Goal: Task Accomplishment & Management: Complete application form

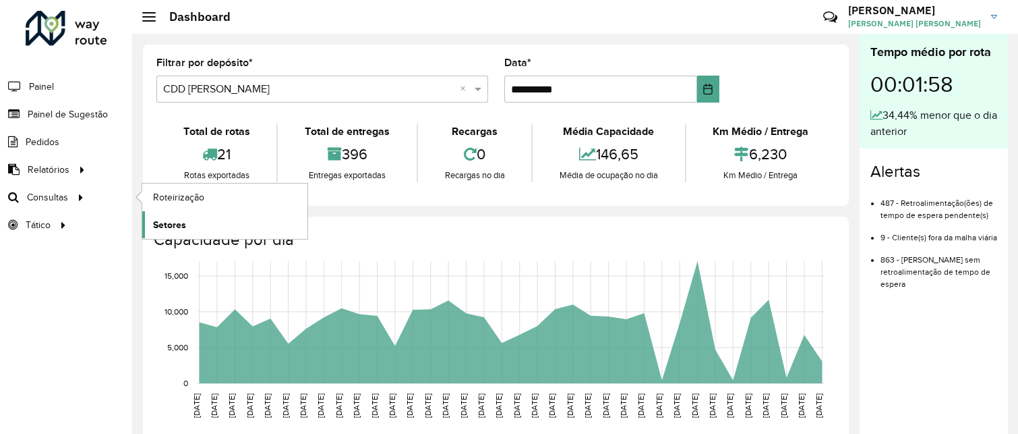
click at [164, 218] on span "Setores" at bounding box center [169, 225] width 33 height 14
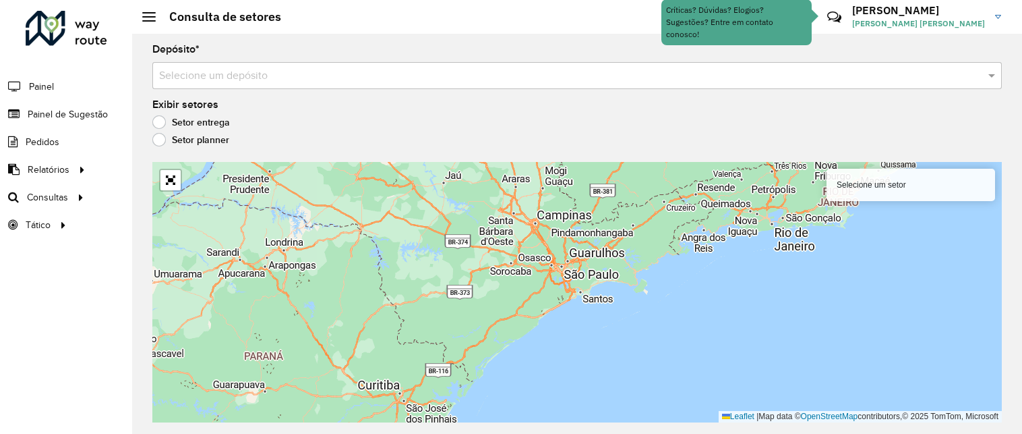
click at [295, 61] on div "Depósito * Selecione um depósito" at bounding box center [577, 66] width 850 height 44
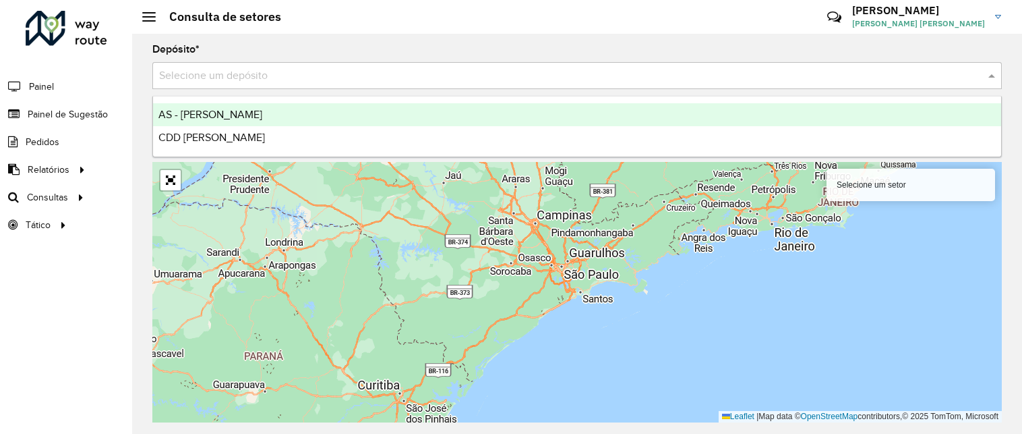
click at [291, 80] on input "text" at bounding box center [563, 76] width 809 height 16
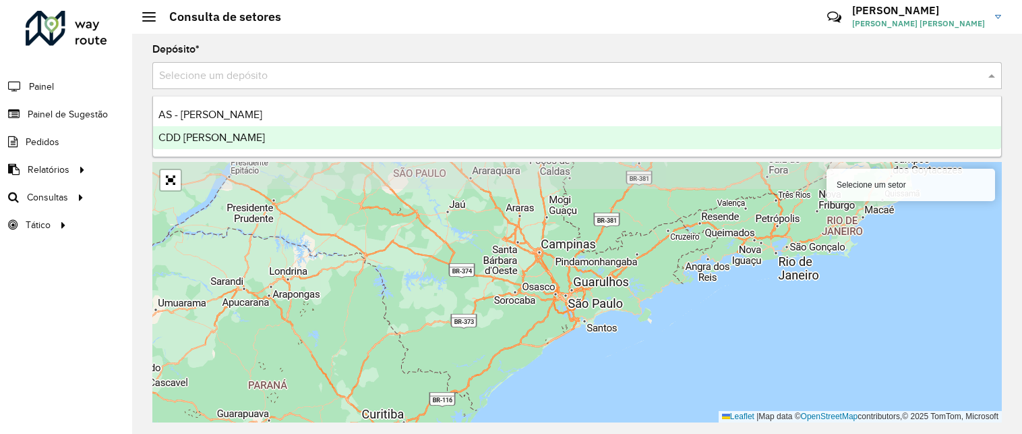
click at [264, 133] on div "CDD [PERSON_NAME]" at bounding box center [577, 137] width 848 height 23
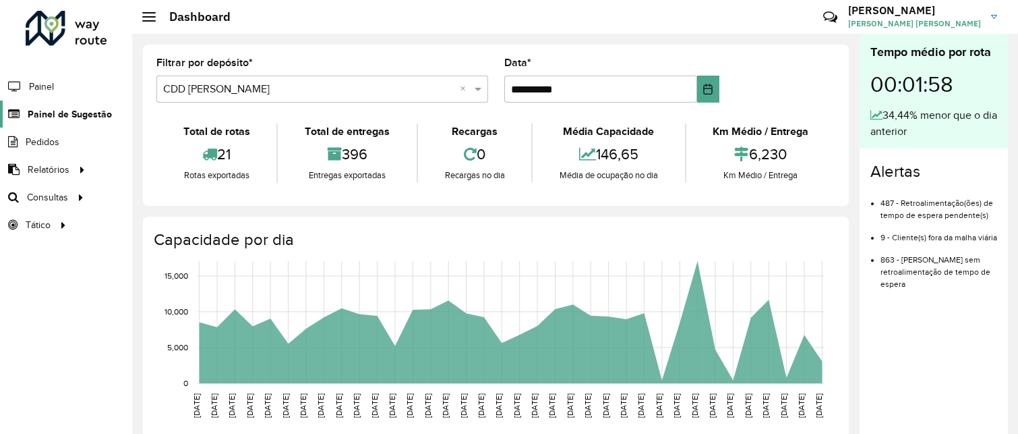
click at [54, 114] on span "Painel de Sugestão" at bounding box center [70, 114] width 84 height 14
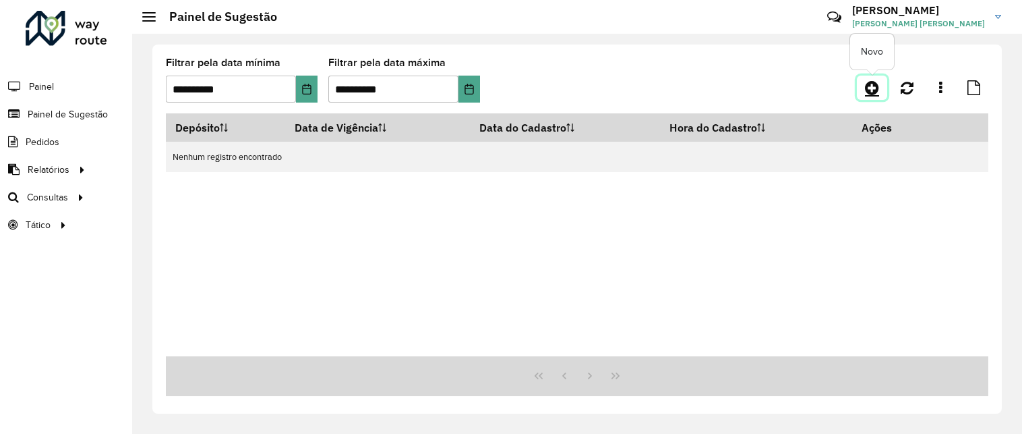
click at [867, 87] on icon at bounding box center [872, 88] width 14 height 16
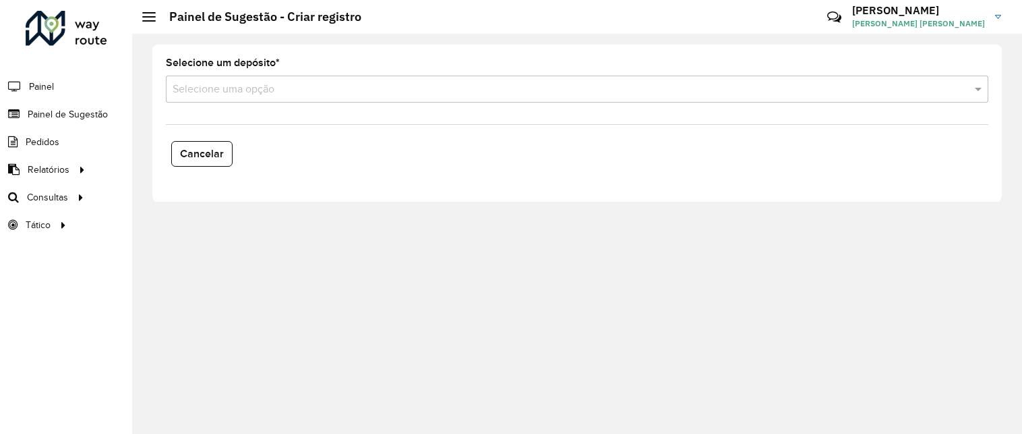
click at [288, 92] on input "text" at bounding box center [564, 90] width 782 height 16
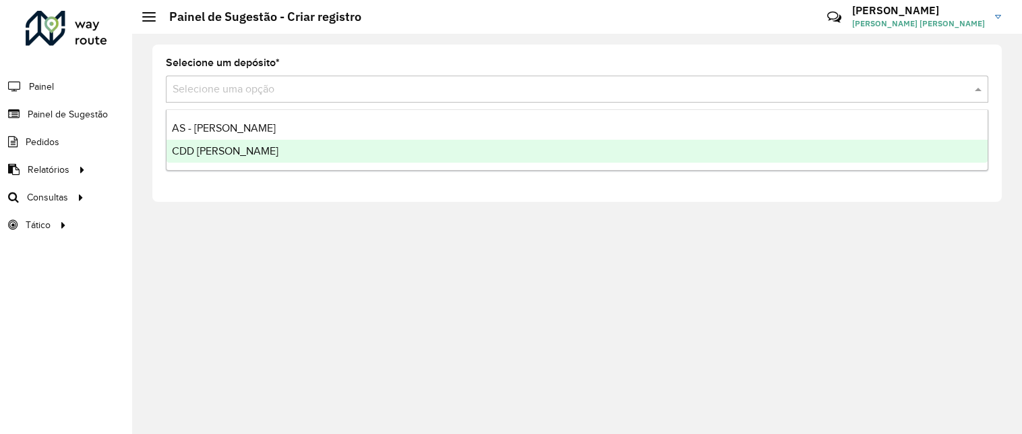
click at [266, 146] on div "CDD [PERSON_NAME]" at bounding box center [577, 151] width 821 height 23
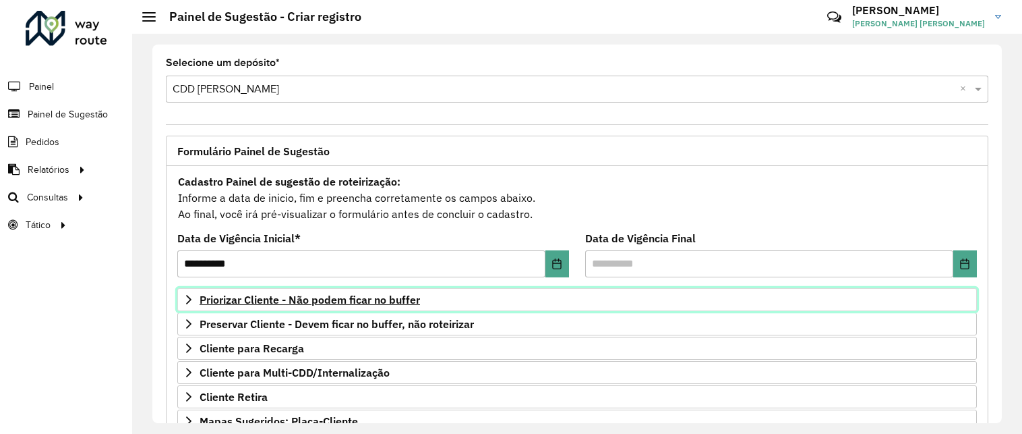
click at [369, 302] on span "Priorizar Cliente - Não podem ficar no buffer" at bounding box center [310, 299] width 220 height 11
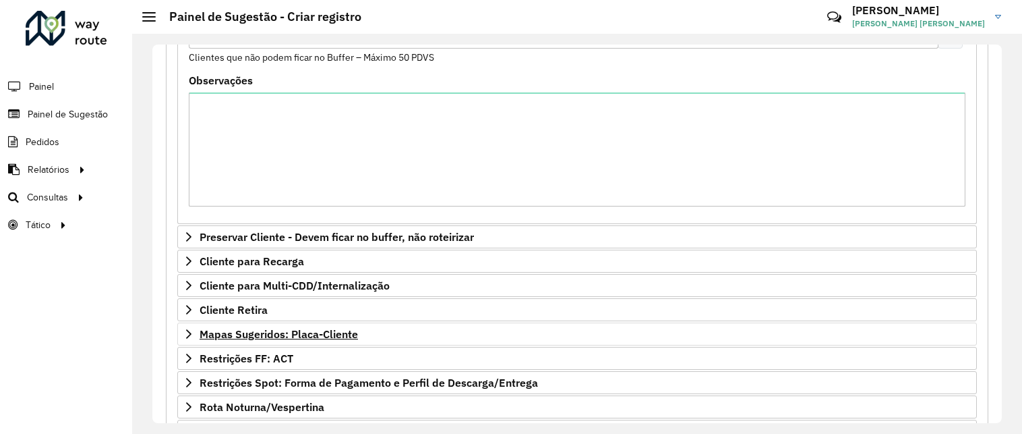
scroll to position [464, 0]
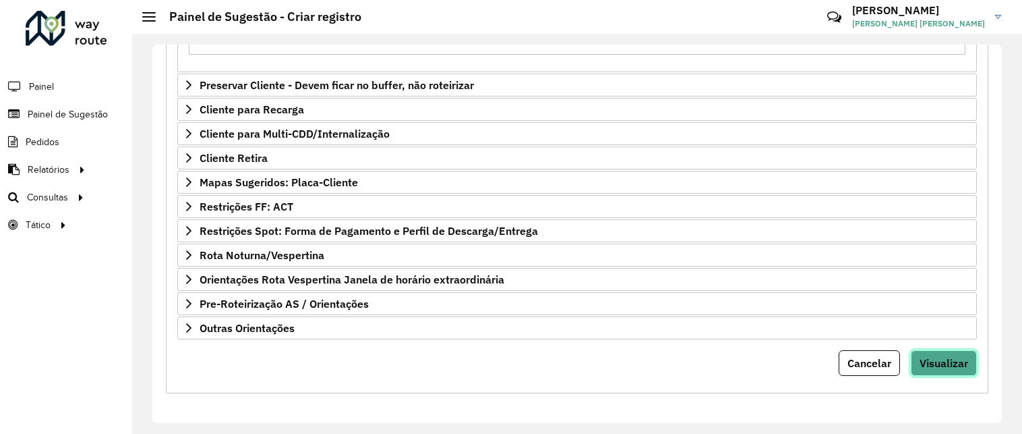
click at [962, 363] on span "Visualizar" at bounding box center [944, 362] width 49 height 13
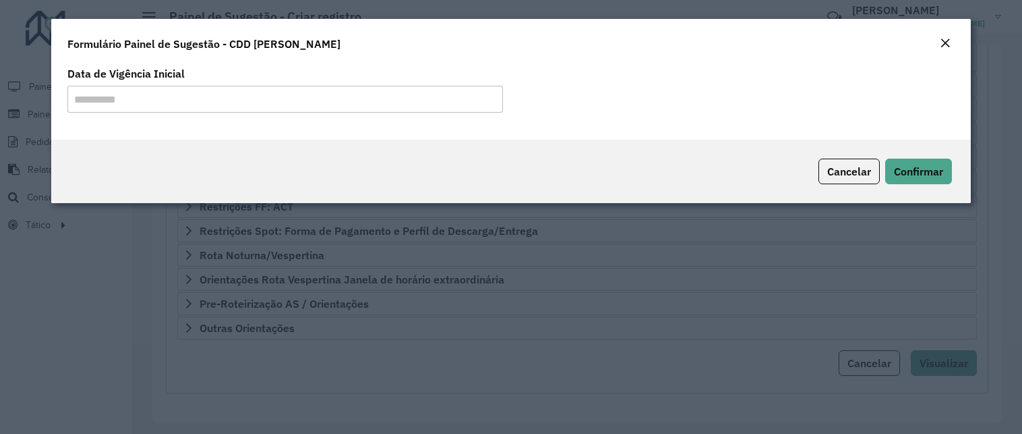
click at [924, 185] on div "Cancelar Confirmar" at bounding box center [511, 171] width 920 height 63
click at [924, 177] on span "Confirmar" at bounding box center [918, 171] width 49 height 13
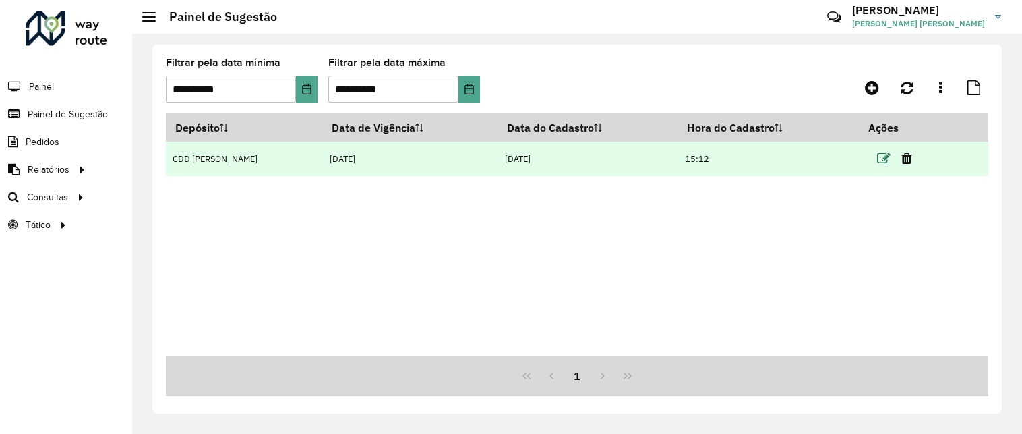
click at [877, 161] on icon at bounding box center [883, 158] width 13 height 13
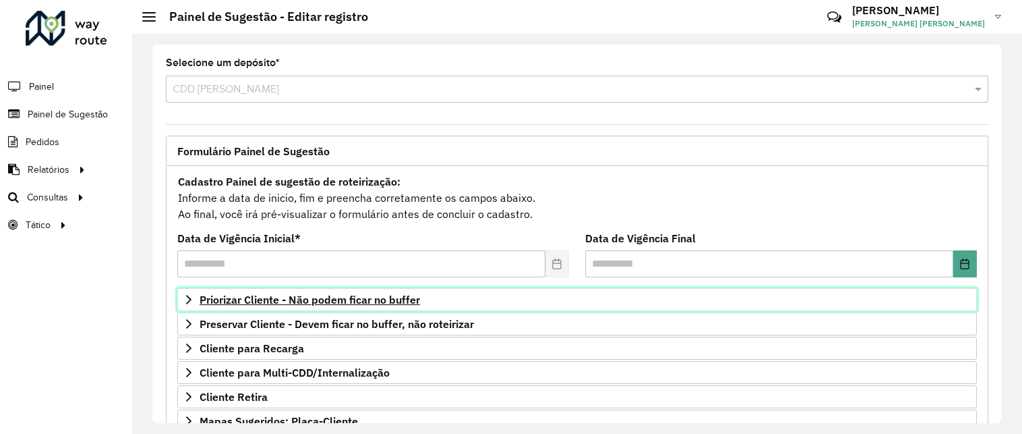
click at [307, 307] on link "Priorizar Cliente - Não podem ficar no buffer" at bounding box center [577, 299] width 800 height 23
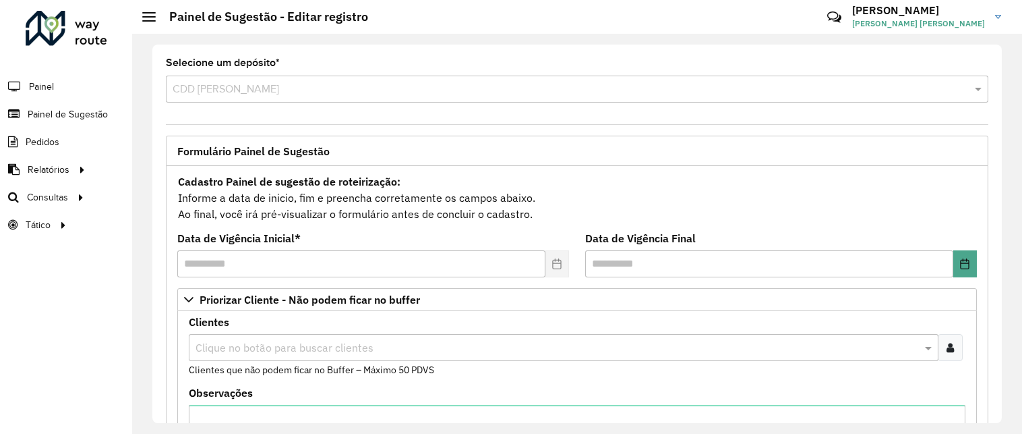
click at [956, 354] on div at bounding box center [950, 347] width 25 height 27
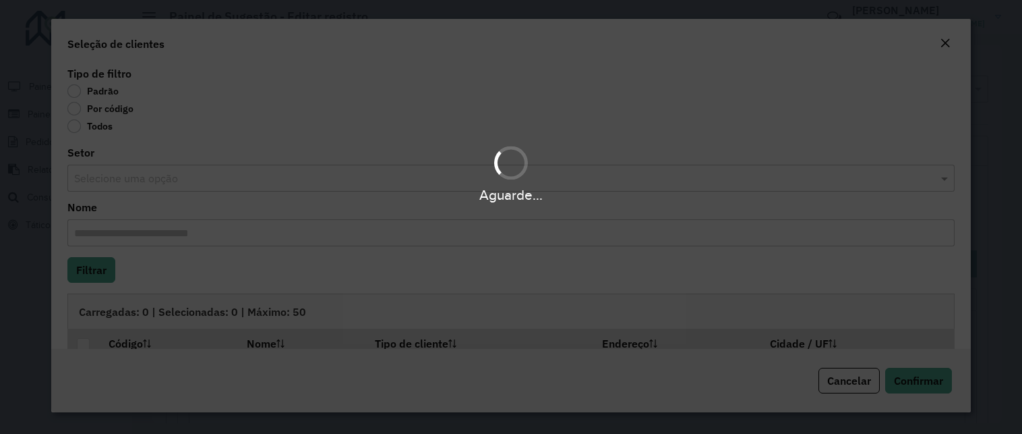
click at [131, 109] on div "Aguarde..." at bounding box center [511, 217] width 1022 height 434
click at [117, 113] on div "Aguarde..." at bounding box center [511, 217] width 1022 height 434
click at [82, 112] on div "Aguarde..." at bounding box center [511, 217] width 1022 height 434
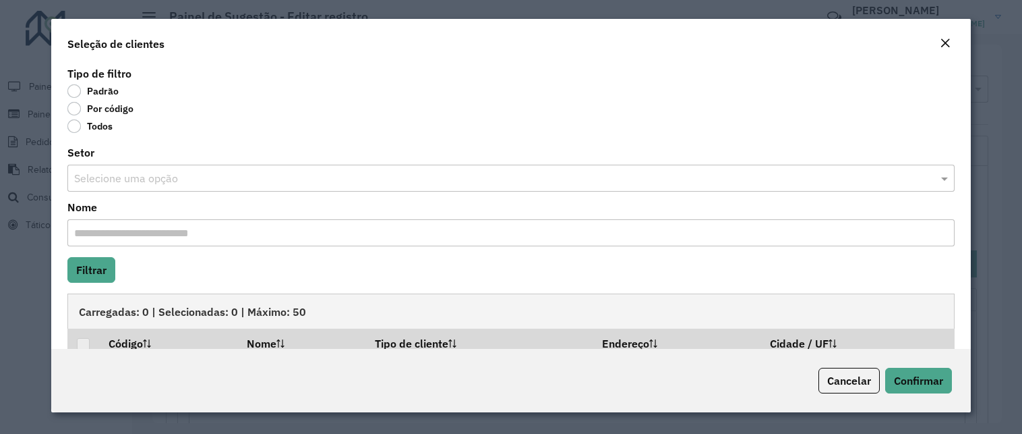
click at [74, 111] on label "Por código" at bounding box center [100, 108] width 66 height 13
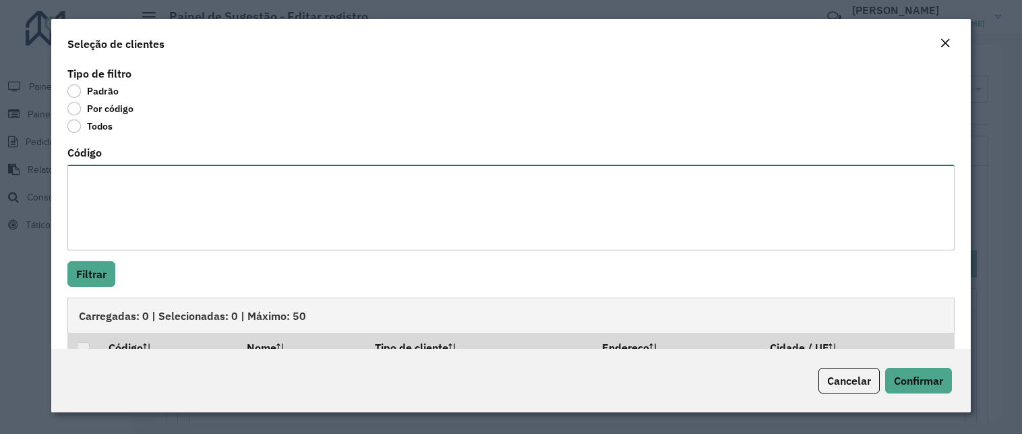
click at [101, 184] on textarea "Código" at bounding box center [510, 208] width 887 height 86
paste textarea "***** ***** *** **** ***** ***** **** *** ***** ***** ***** ***** *** ***** ***…"
type textarea "***** ***** *** **** ***** ***** **** *** ***** ***** ***** ***** *** ***** ***…"
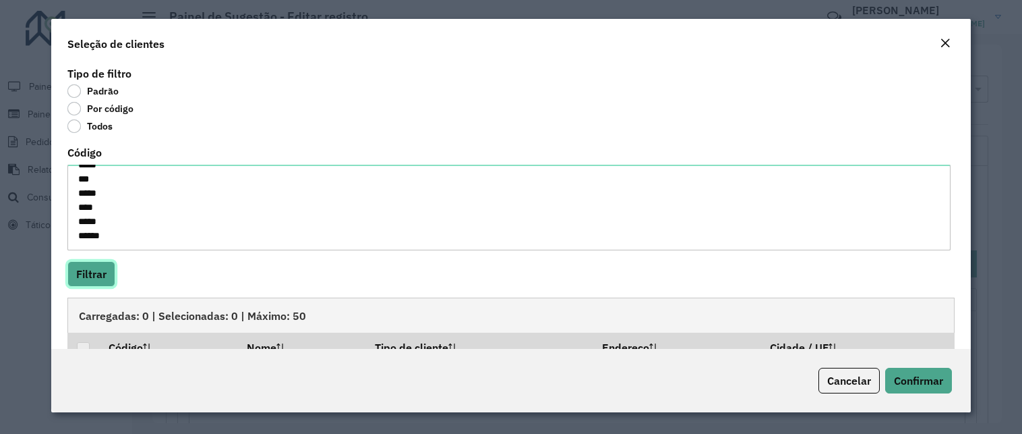
click at [86, 266] on button "Filtrar" at bounding box center [91, 274] width 48 height 26
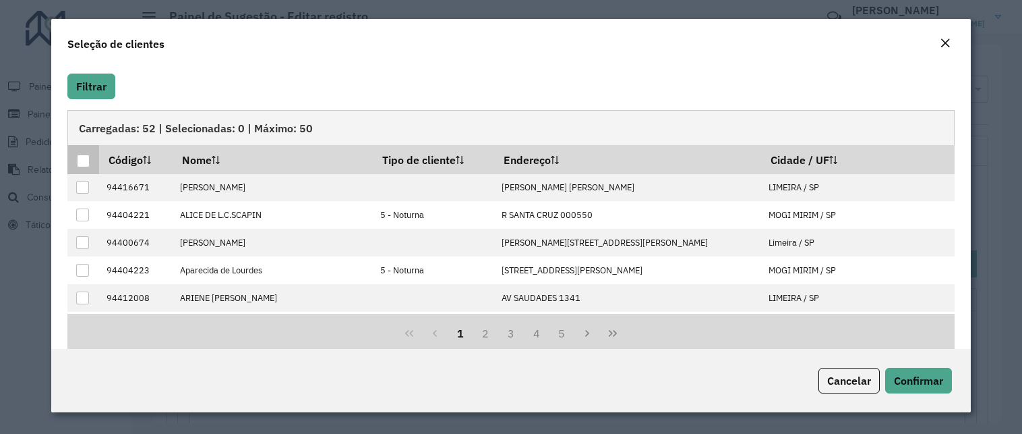
click at [85, 156] on div at bounding box center [83, 160] width 13 height 13
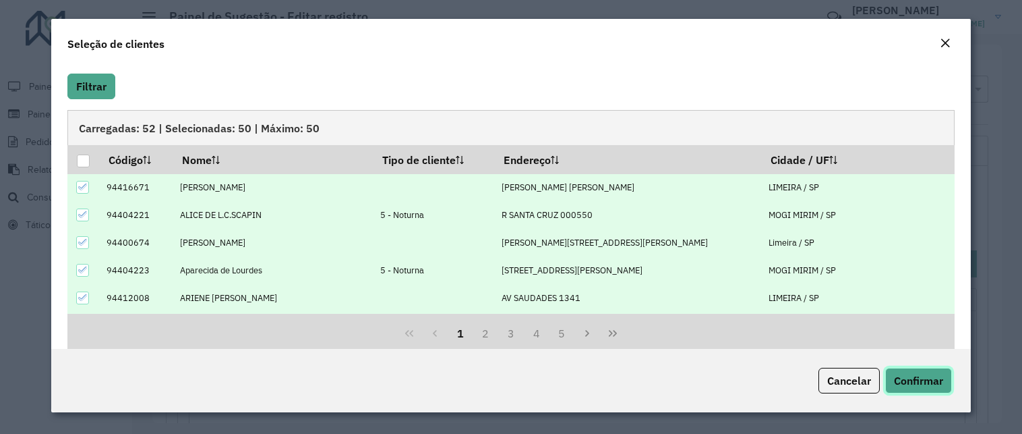
click at [901, 382] on span "Confirmar" at bounding box center [918, 380] width 49 height 13
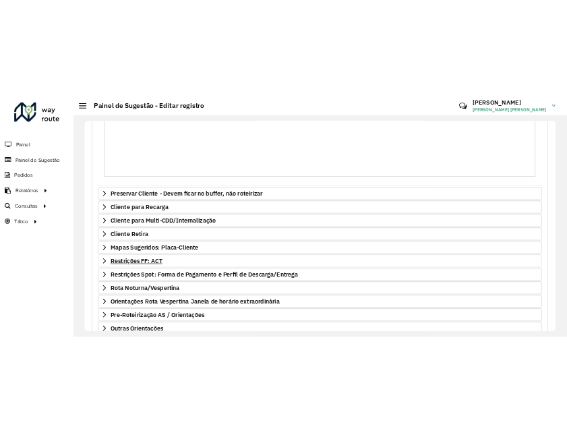
scroll to position [464, 0]
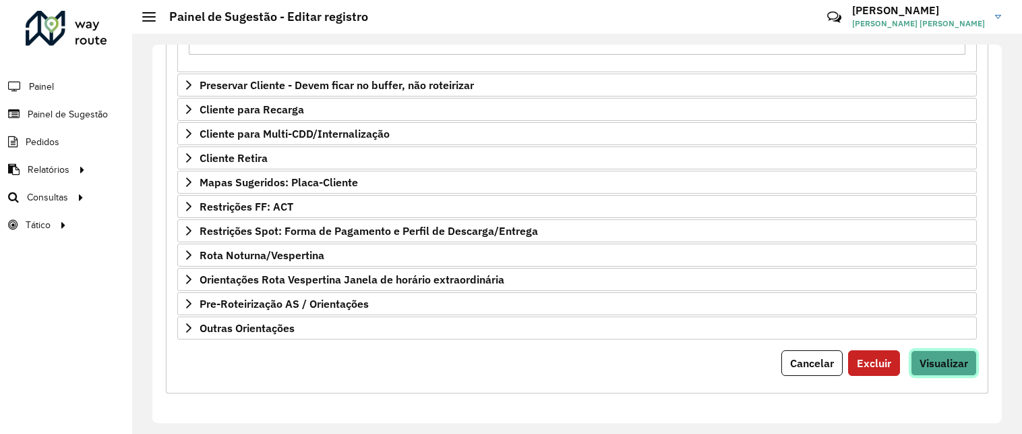
click at [941, 359] on span "Visualizar" at bounding box center [944, 362] width 49 height 13
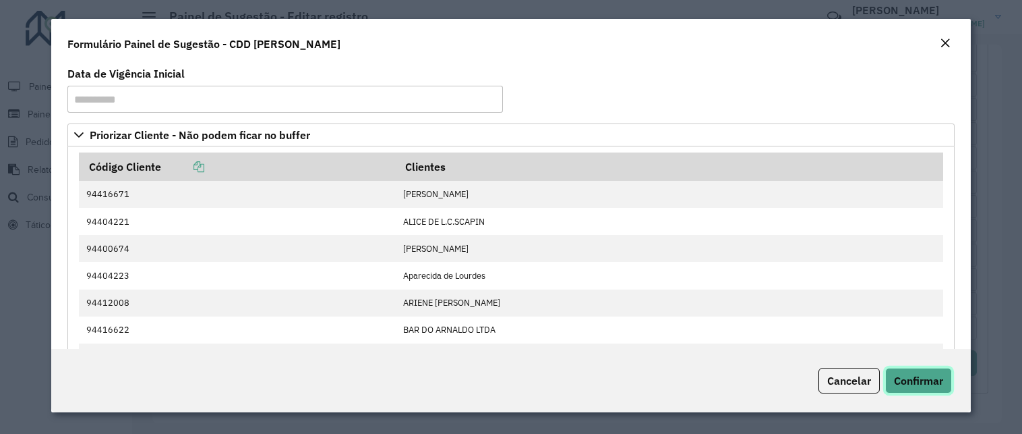
click at [937, 390] on button "Confirmar" at bounding box center [918, 380] width 67 height 26
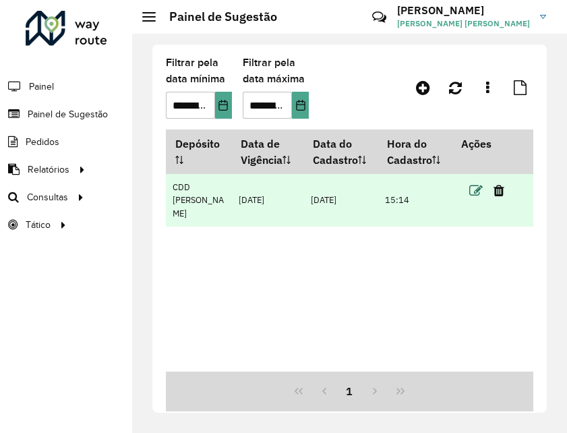
click at [477, 191] on icon at bounding box center [475, 190] width 13 height 13
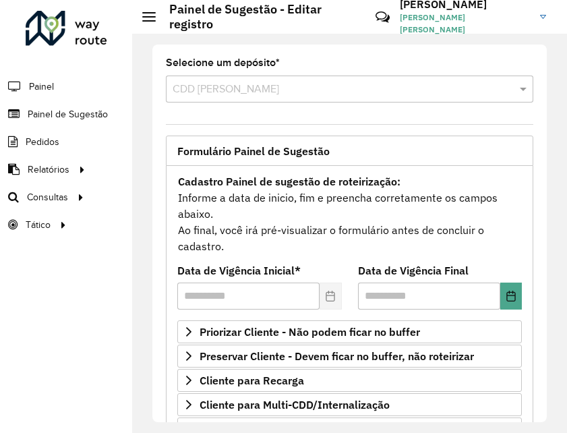
scroll to position [249, 0]
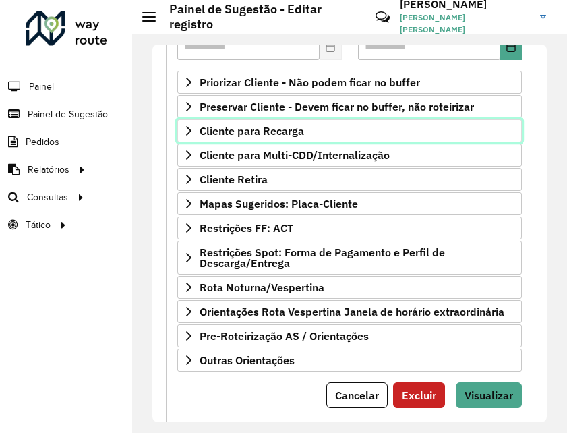
click at [294, 134] on span "Cliente para Recarga" at bounding box center [252, 130] width 105 height 11
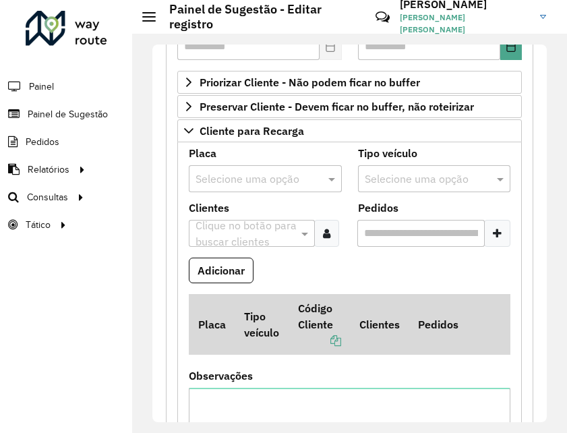
click at [289, 181] on input "text" at bounding box center [252, 179] width 113 height 16
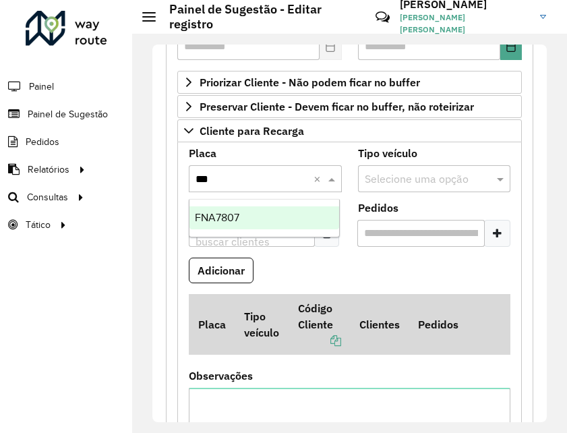
type input "****"
click at [246, 211] on div "FNA7807" at bounding box center [264, 217] width 150 height 23
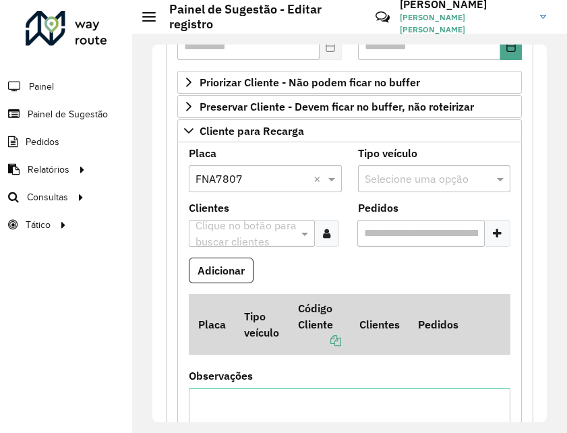
click at [231, 230] on input "text" at bounding box center [245, 234] width 106 height 16
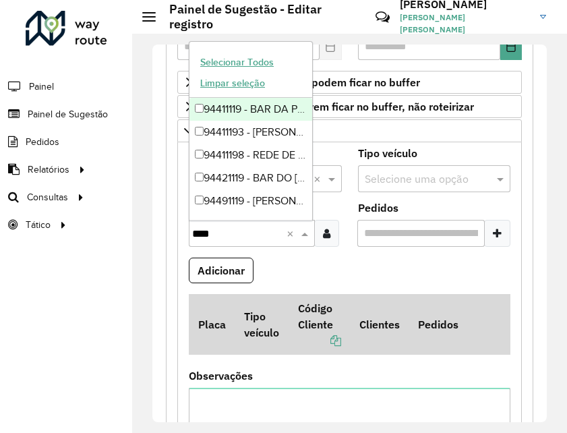
type input "*****"
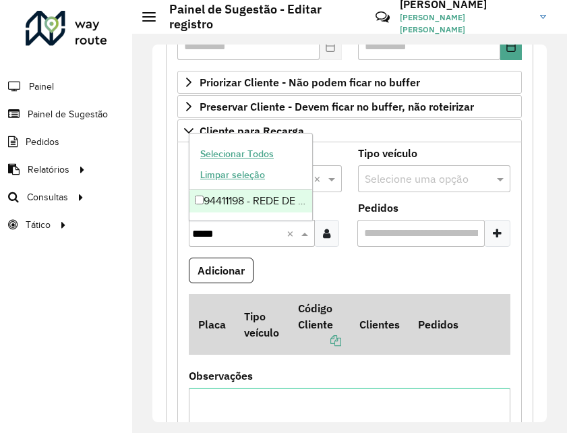
click at [196, 206] on div "94411198 - REDE DE DISTRIBUICAO" at bounding box center [250, 200] width 123 height 23
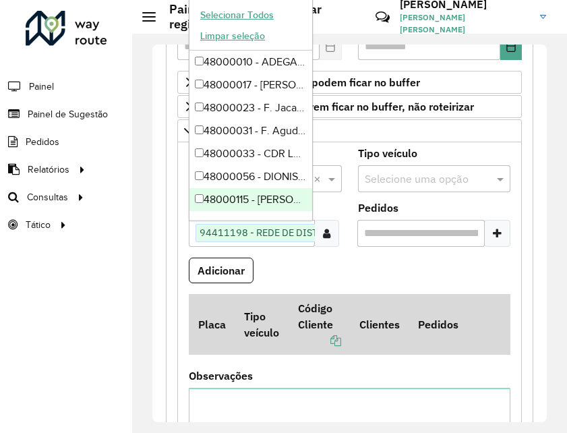
click at [493, 233] on icon at bounding box center [497, 233] width 9 height 11
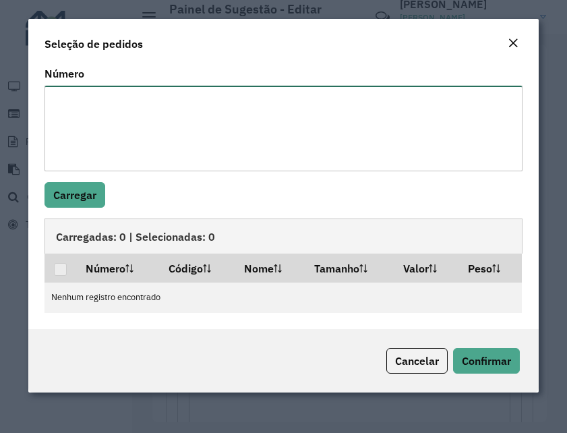
click at [357, 107] on textarea "Número" at bounding box center [283, 129] width 478 height 86
click at [290, 113] on textarea "Número" at bounding box center [283, 129] width 478 height 86
paste textarea "****** **** **** ****"
type textarea "****** **** **** ****"
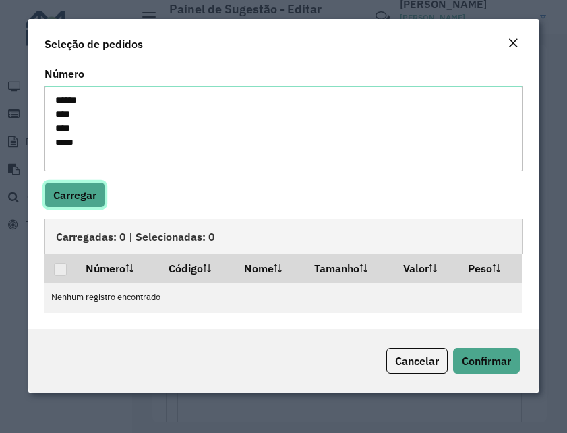
click at [86, 197] on button "Carregar" at bounding box center [74, 195] width 61 height 26
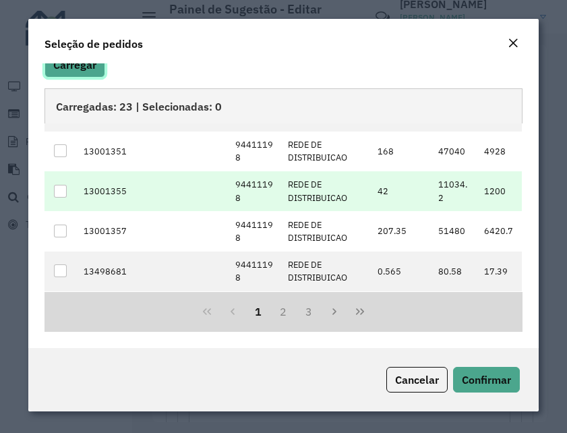
scroll to position [0, 0]
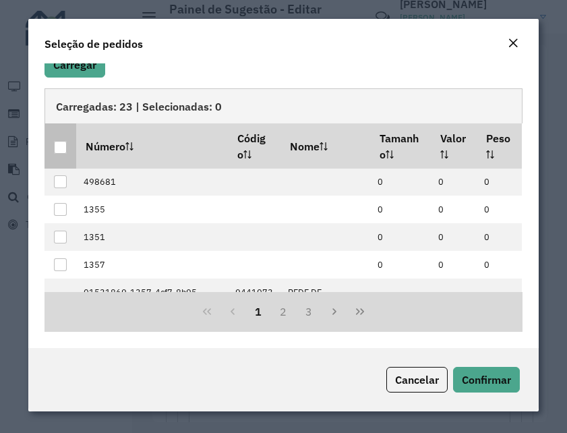
click at [58, 147] on div at bounding box center [60, 147] width 13 height 13
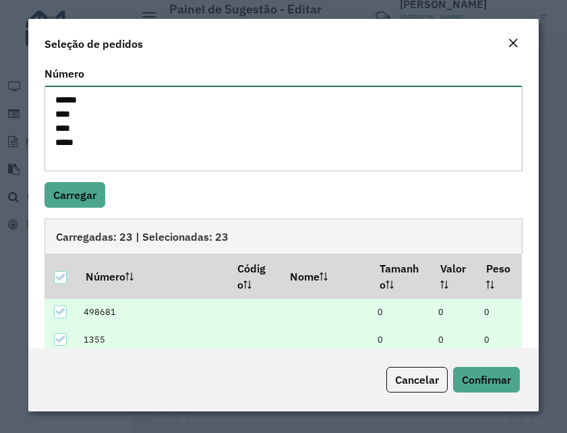
drag, startPoint x: 85, startPoint y: 145, endPoint x: 45, endPoint y: 94, distance: 64.9
click at [45, 94] on textarea "****** **** **** ****" at bounding box center [283, 129] width 478 height 86
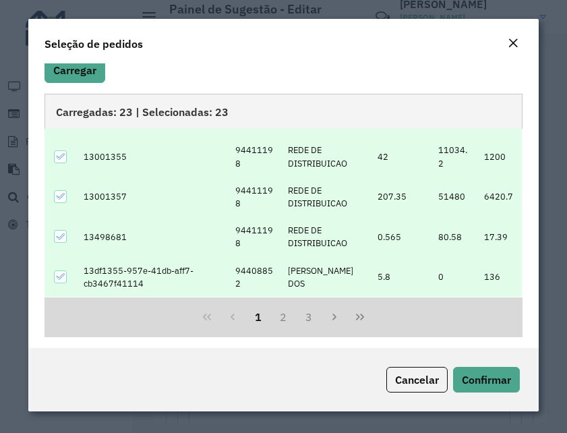
scroll to position [130, 0]
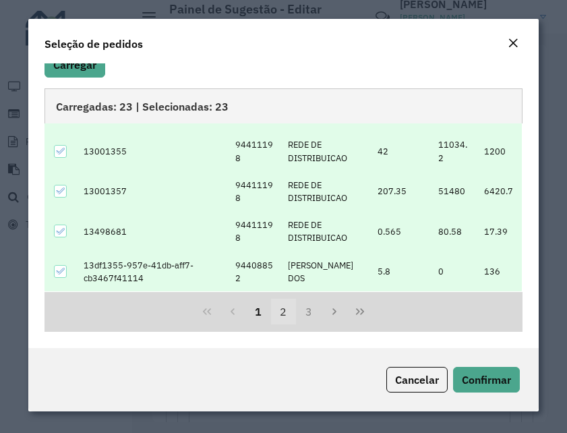
click at [289, 315] on button "2" at bounding box center [284, 312] width 26 height 26
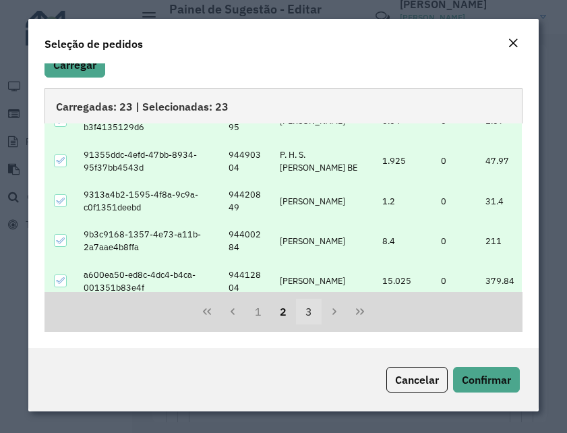
click at [310, 314] on button "3" at bounding box center [309, 312] width 26 height 26
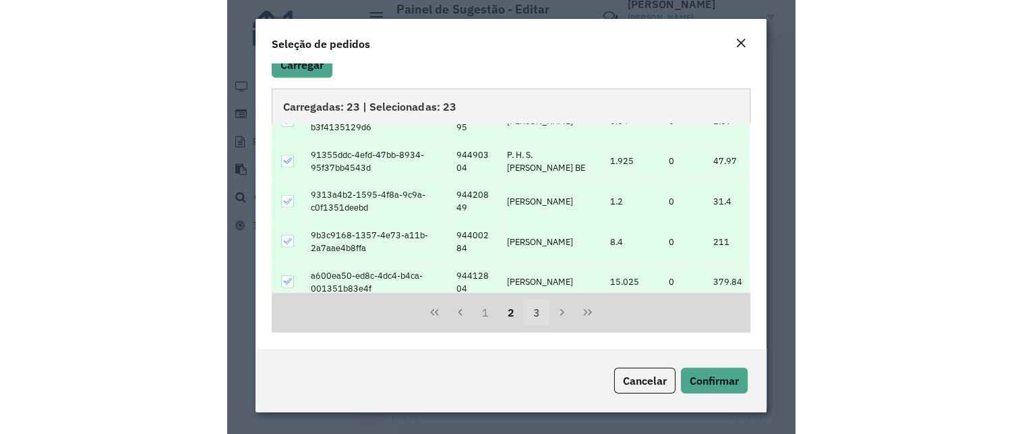
scroll to position [126, 0]
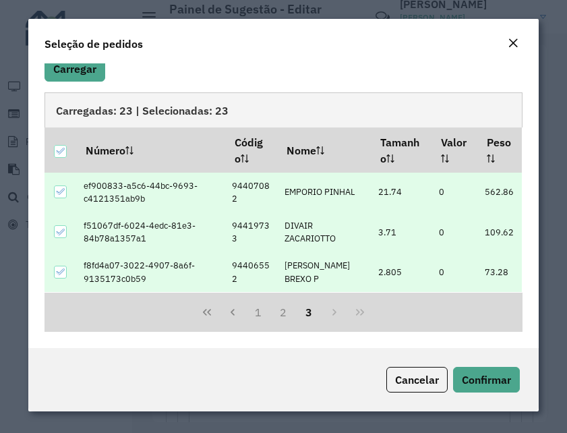
click at [327, 315] on div "1 2 3" at bounding box center [283, 313] width 478 height 40
click at [343, 311] on div "1 2 3" at bounding box center [283, 313] width 478 height 40
click at [230, 309] on icon "Previous Page" at bounding box center [232, 312] width 11 height 11
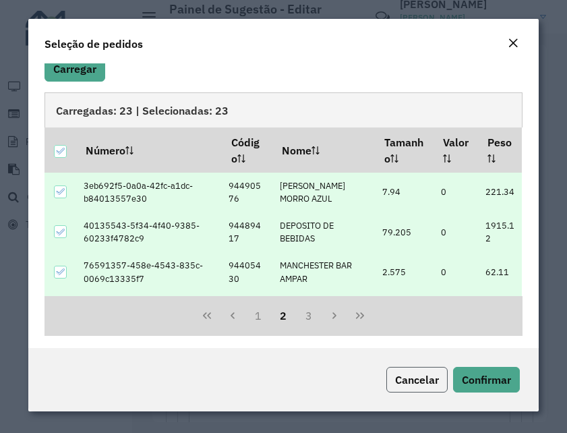
click at [421, 378] on span "Cancelar" at bounding box center [417, 379] width 44 height 13
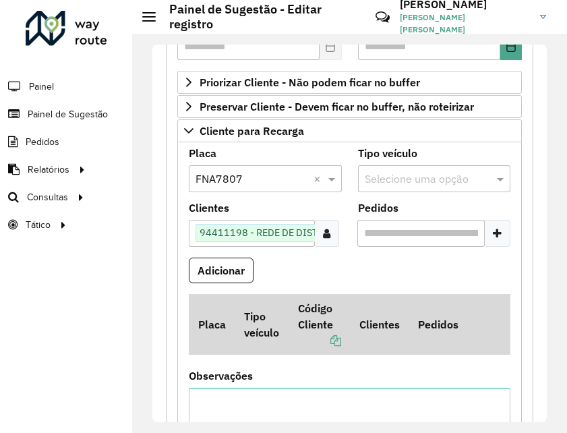
click at [419, 264] on formly-field "Adicionar" at bounding box center [350, 276] width 338 height 36
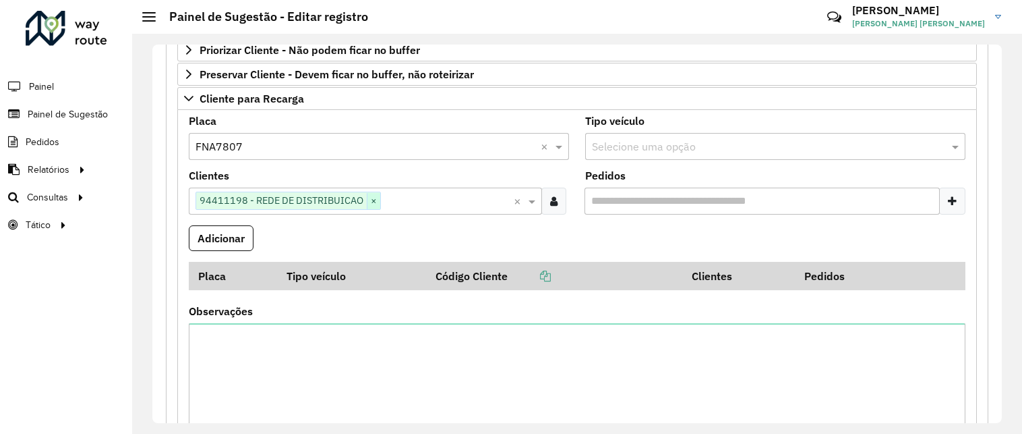
click at [374, 201] on span "×" at bounding box center [373, 201] width 13 height 16
click at [266, 144] on input "text" at bounding box center [366, 147] width 340 height 16
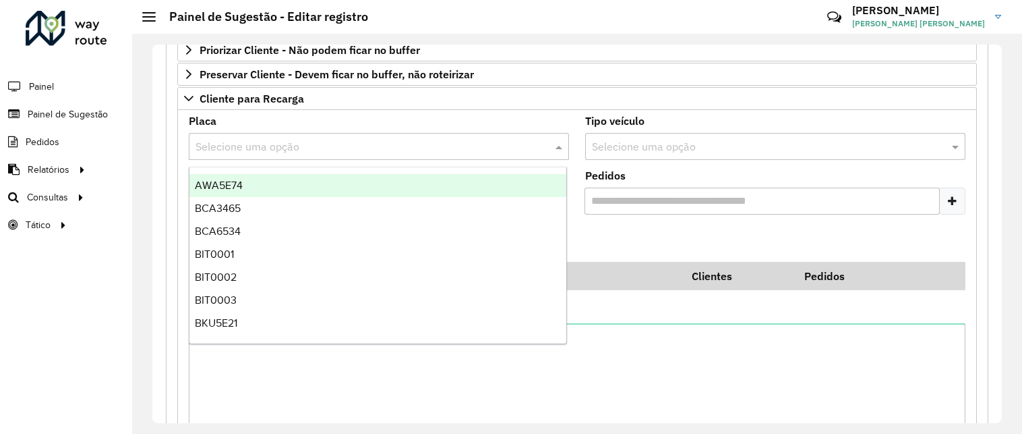
click at [194, 147] on div at bounding box center [379, 147] width 380 height 18
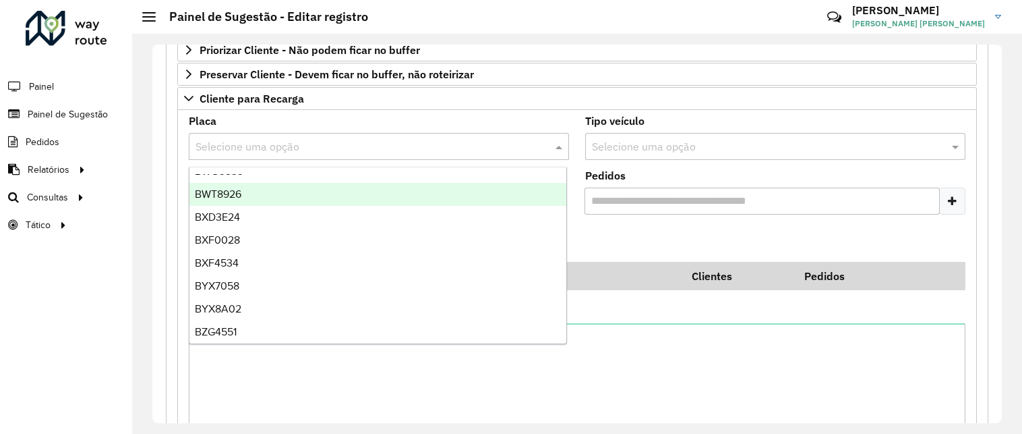
scroll to position [583, 0]
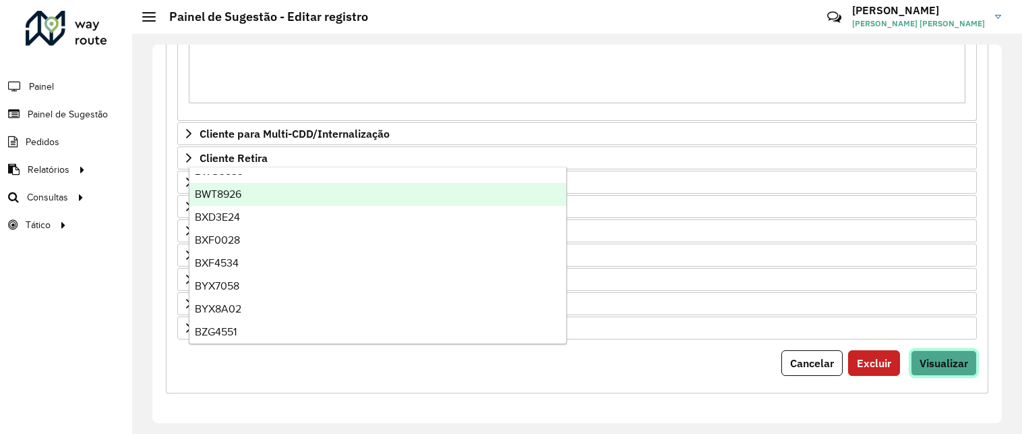
click at [954, 365] on span "Visualizar" at bounding box center [944, 362] width 49 height 13
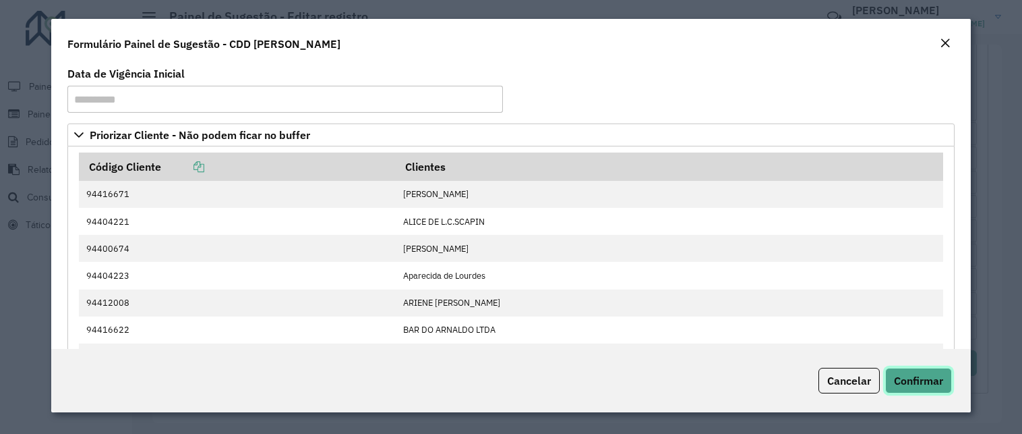
click at [935, 380] on span "Confirmar" at bounding box center [918, 380] width 49 height 13
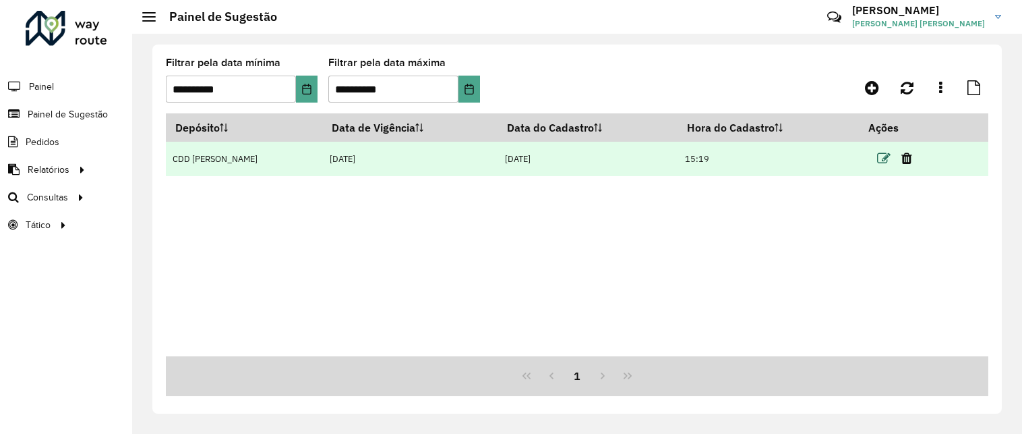
click at [879, 157] on icon at bounding box center [883, 158] width 13 height 13
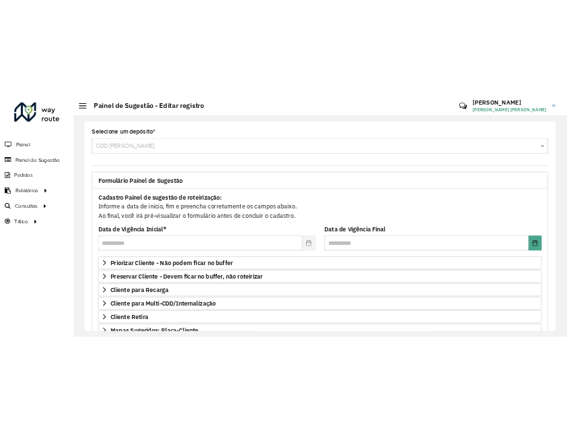
scroll to position [187, 0]
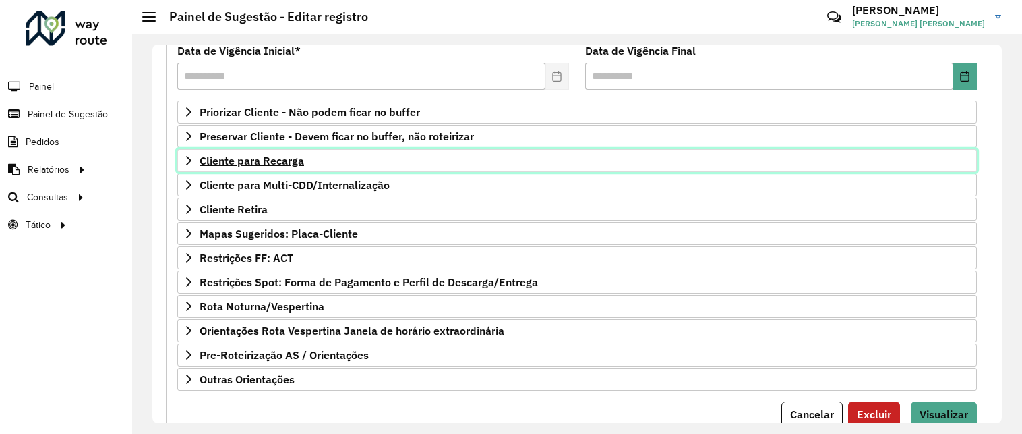
click at [271, 160] on span "Cliente para Recarga" at bounding box center [252, 160] width 105 height 11
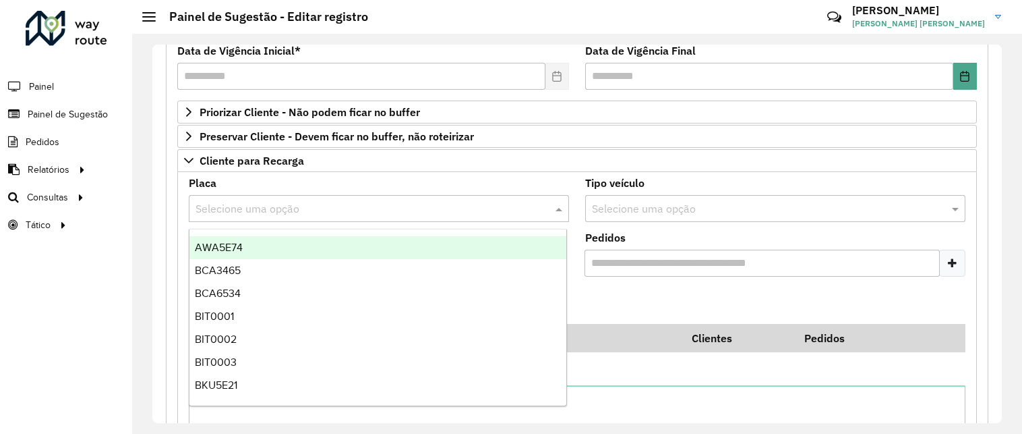
click at [515, 204] on input "text" at bounding box center [366, 209] width 340 height 16
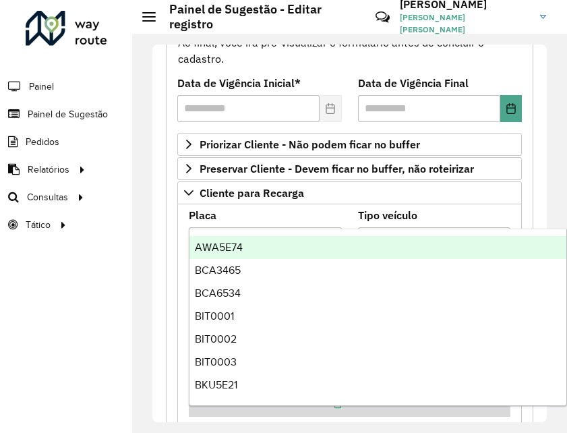
click at [164, 187] on div "**********" at bounding box center [350, 406] width 384 height 916
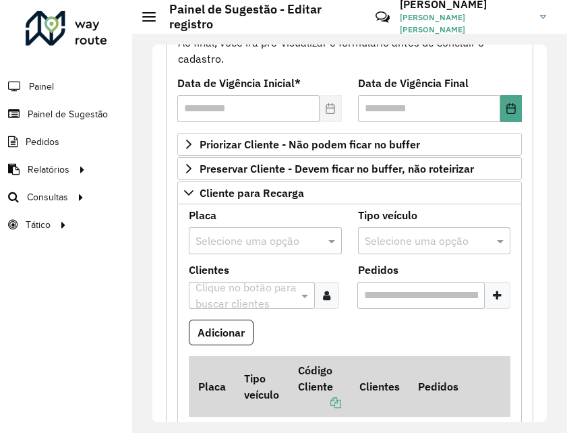
click at [240, 239] on input "text" at bounding box center [252, 241] width 113 height 16
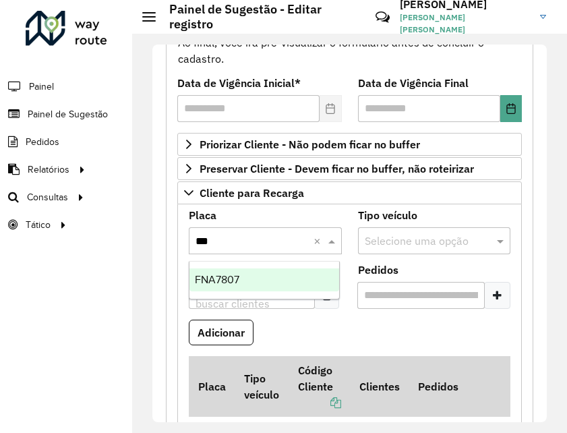
type input "****"
click at [280, 278] on div "FNA7807" at bounding box center [264, 279] width 150 height 23
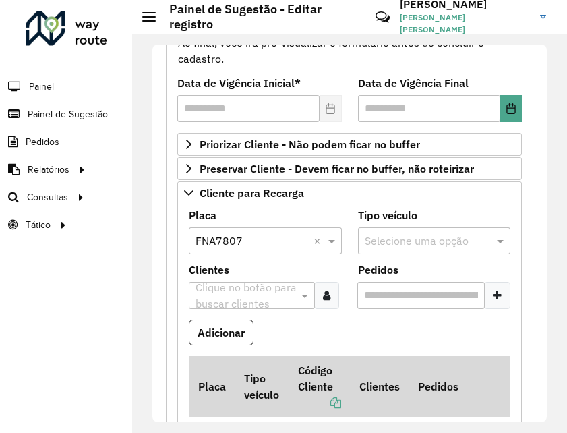
click at [330, 289] on div at bounding box center [326, 295] width 25 height 27
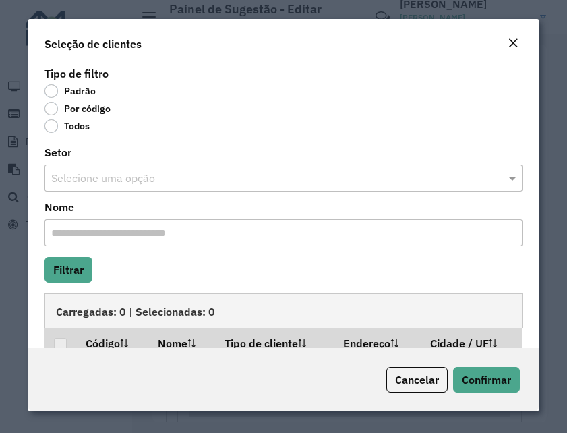
click at [405, 376] on span "Cancelar" at bounding box center [417, 379] width 44 height 13
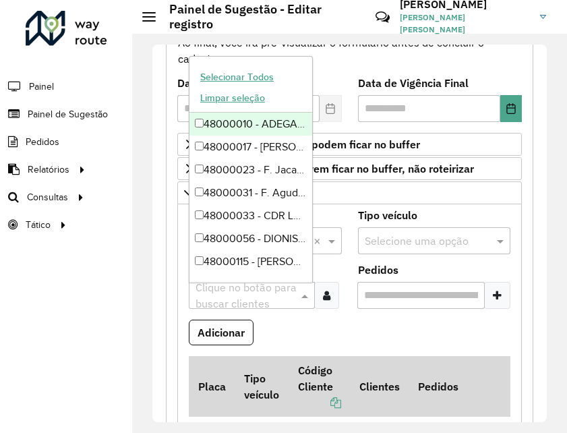
click at [285, 300] on input "text" at bounding box center [245, 296] width 106 height 16
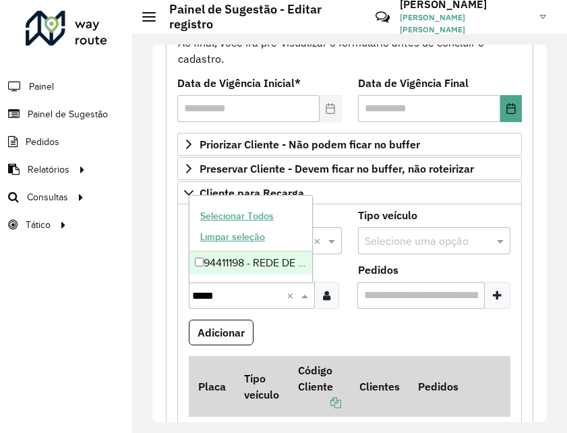
type input "*****"
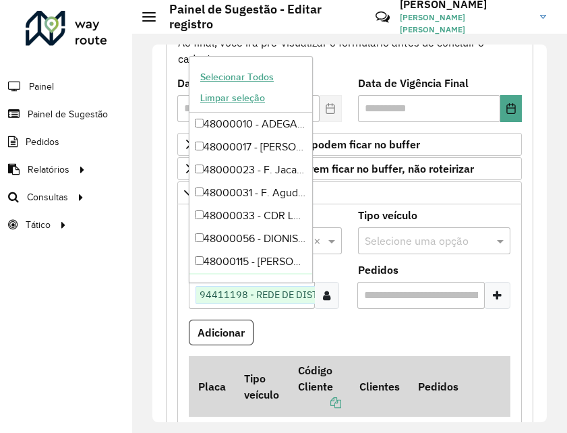
click at [379, 329] on formly-field "Adicionar" at bounding box center [350, 338] width 338 height 36
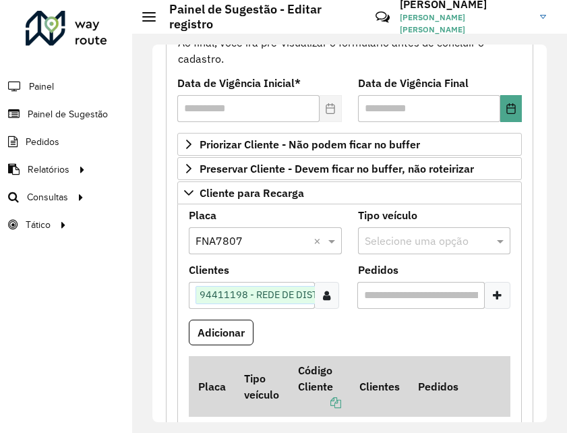
click at [493, 298] on icon at bounding box center [497, 295] width 9 height 11
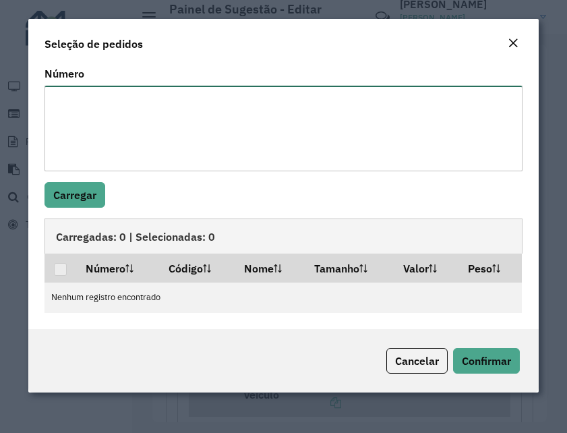
click at [261, 103] on textarea "Número" at bounding box center [283, 129] width 478 height 86
click at [270, 123] on textarea "Número" at bounding box center [283, 129] width 478 height 86
paste textarea "****** **** **** ****"
type textarea "****** **** **** ****"
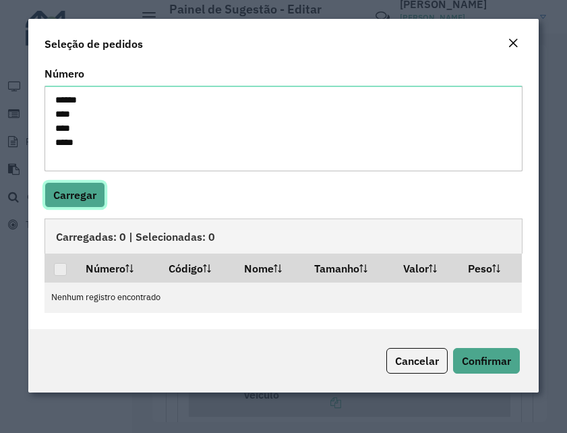
click at [91, 188] on button "Carregar" at bounding box center [74, 195] width 61 height 26
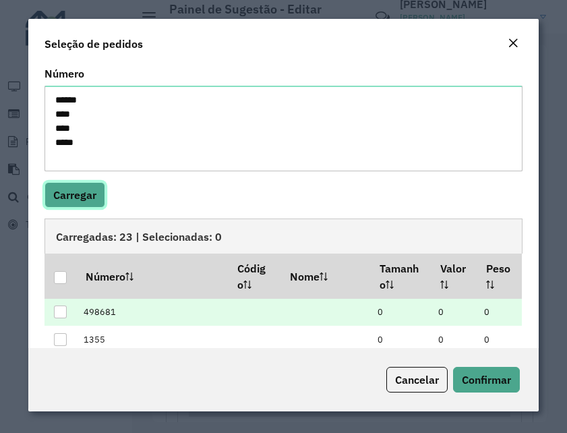
scroll to position [63, 0]
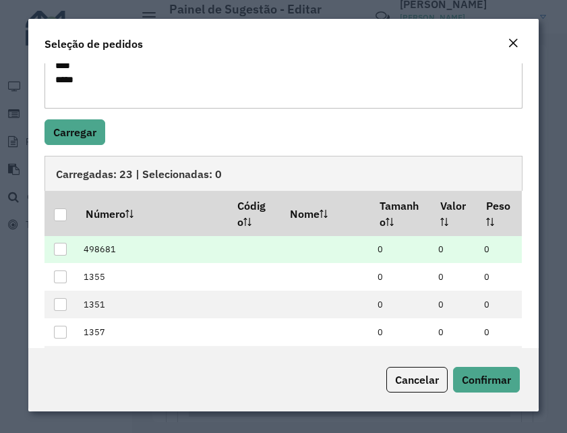
click at [61, 252] on div at bounding box center [60, 249] width 13 height 13
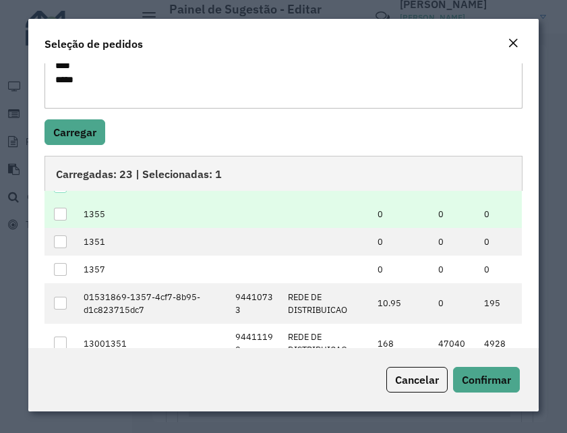
click at [59, 219] on div at bounding box center [60, 214] width 13 height 13
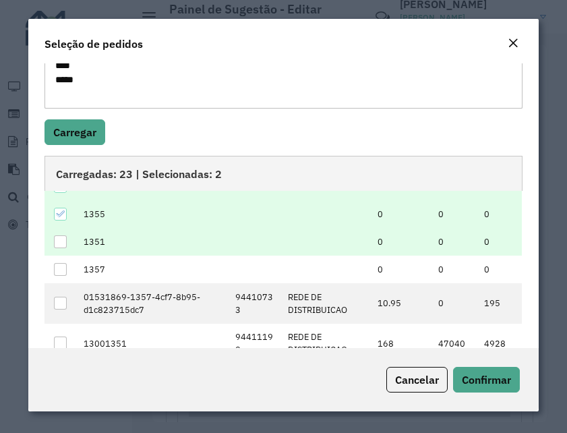
click at [59, 245] on div at bounding box center [60, 241] width 13 height 13
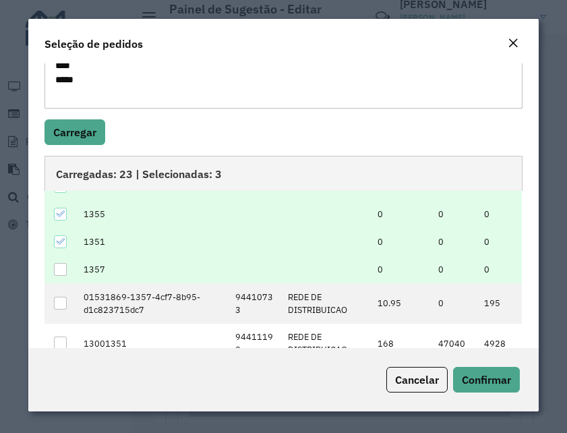
click at [62, 265] on div at bounding box center [60, 269] width 13 height 13
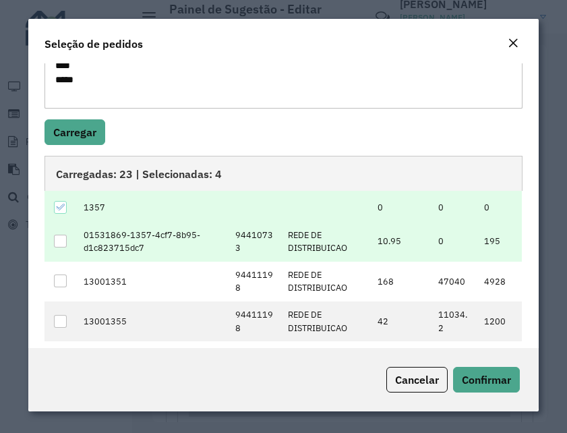
click at [59, 244] on div at bounding box center [60, 241] width 13 height 13
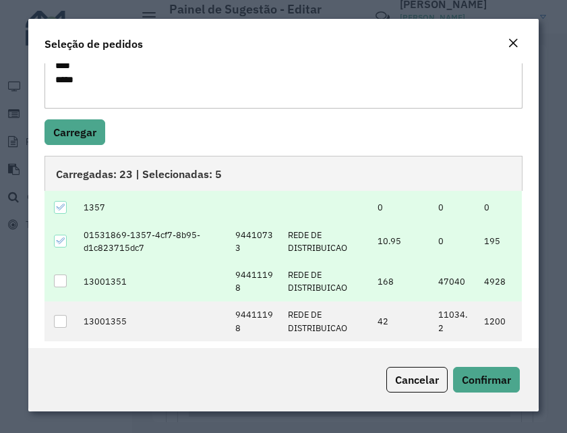
click at [57, 278] on div at bounding box center [60, 280] width 13 height 13
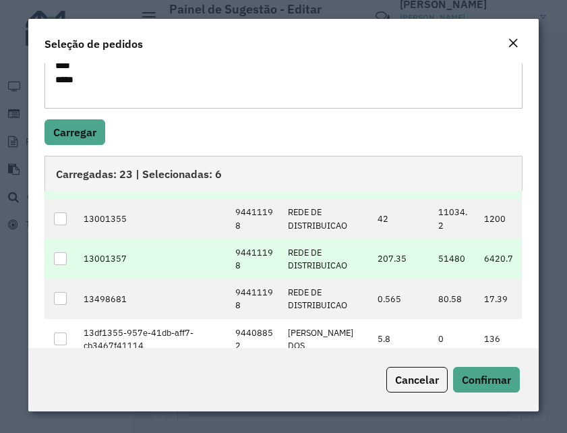
scroll to position [0, 0]
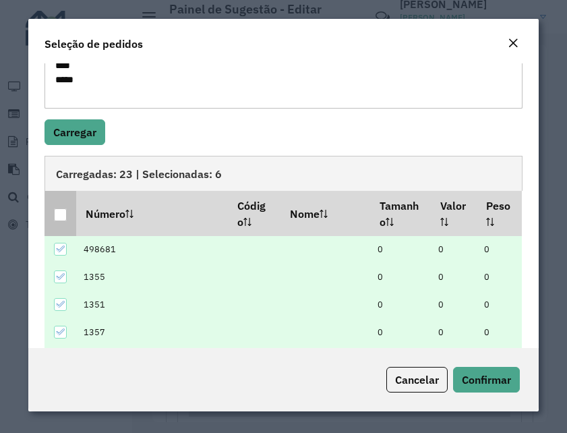
click at [60, 218] on div at bounding box center [60, 214] width 13 height 13
click at [60, 218] on icon at bounding box center [59, 214] width 9 height 9
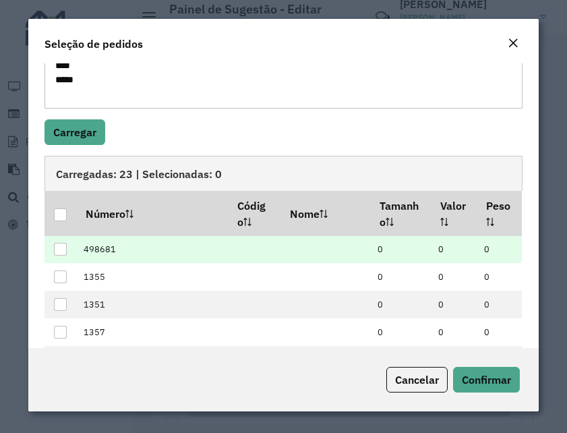
click at [58, 251] on div at bounding box center [60, 249] width 13 height 13
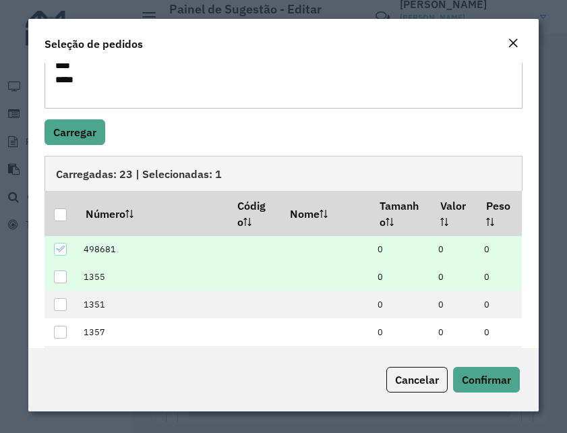
click at [59, 273] on div at bounding box center [60, 276] width 13 height 13
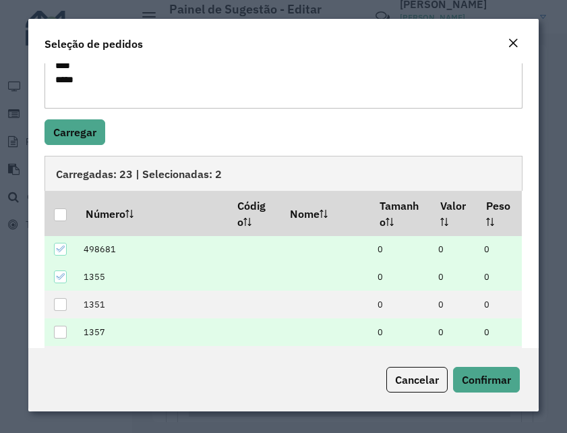
click at [59, 336] on div at bounding box center [60, 332] width 13 height 13
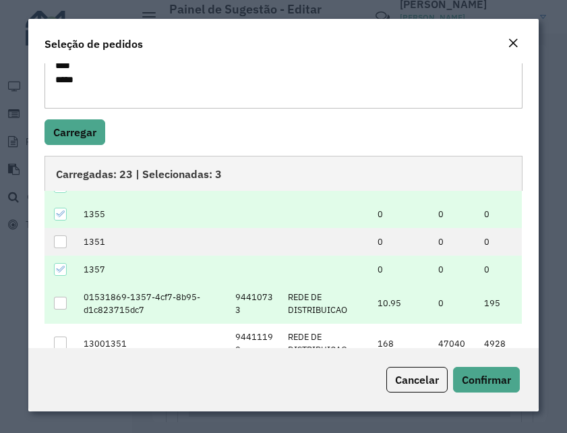
scroll to position [125, 0]
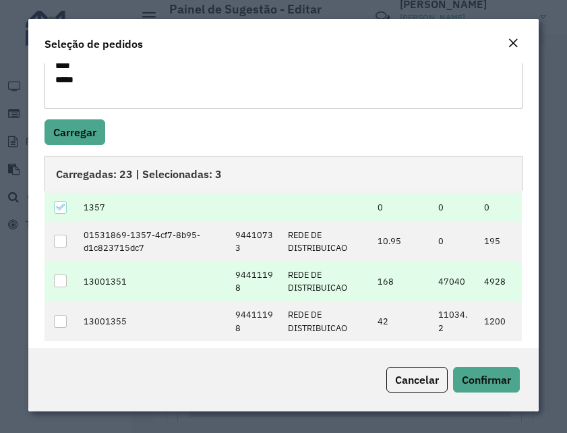
click at [64, 283] on div at bounding box center [60, 280] width 13 height 13
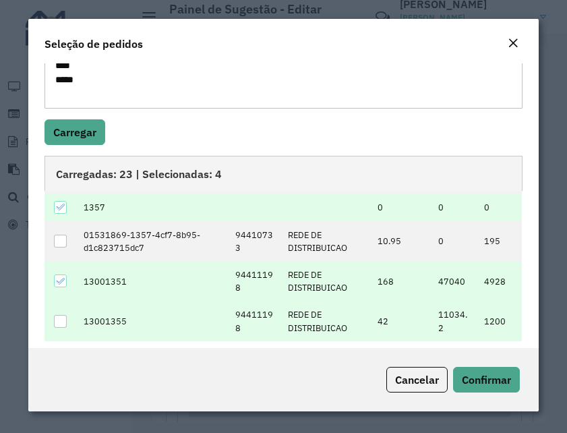
click at [57, 318] on div at bounding box center [60, 321] width 13 height 13
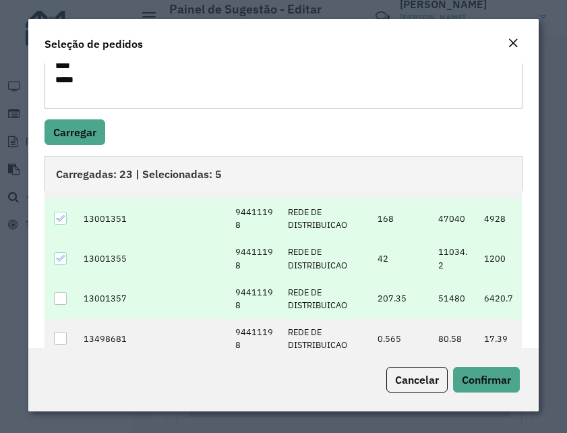
click at [68, 299] on td at bounding box center [60, 298] width 32 height 40
click at [65, 298] on div at bounding box center [60, 298] width 13 height 13
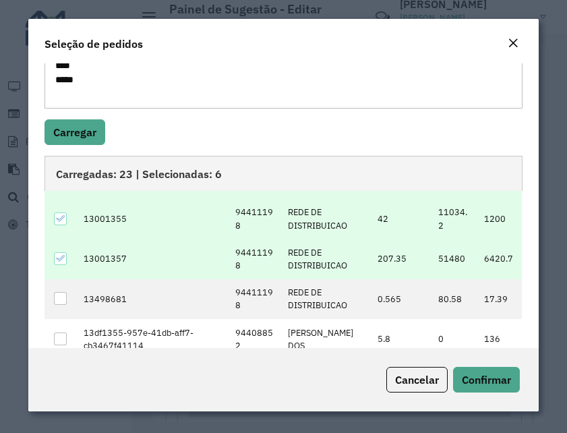
scroll to position [125, 0]
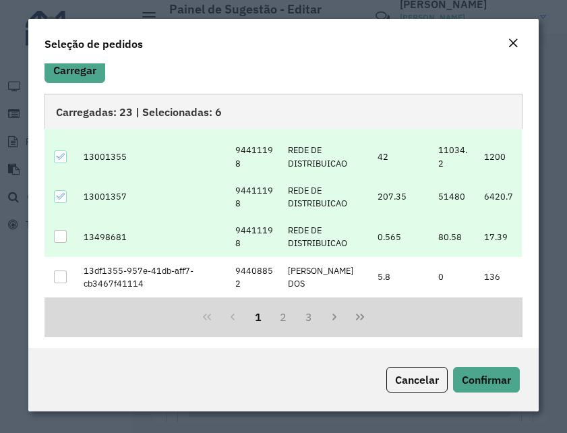
click at [61, 237] on div at bounding box center [60, 236] width 13 height 13
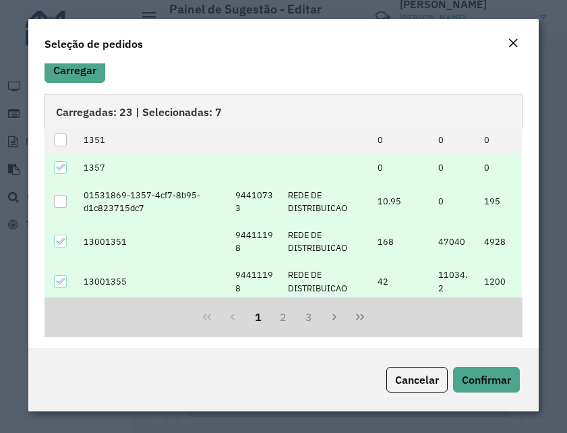
scroll to position [0, 0]
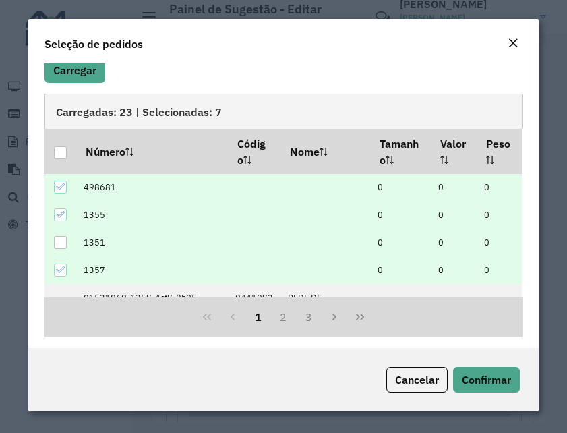
click at [66, 239] on div at bounding box center [60, 242] width 13 height 13
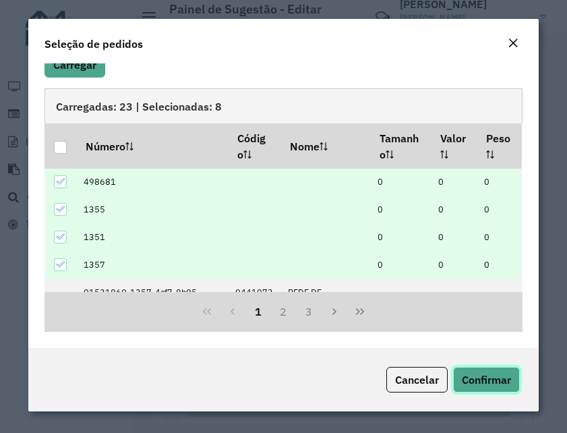
click at [493, 380] on span "Confirmar" at bounding box center [486, 379] width 49 height 13
type input "**********"
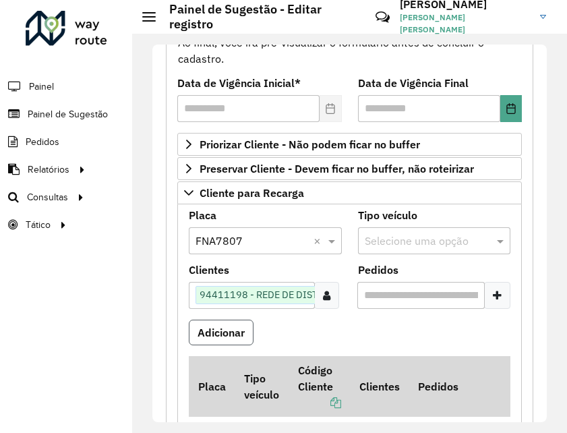
click at [223, 332] on button "Adicionar" at bounding box center [221, 333] width 65 height 26
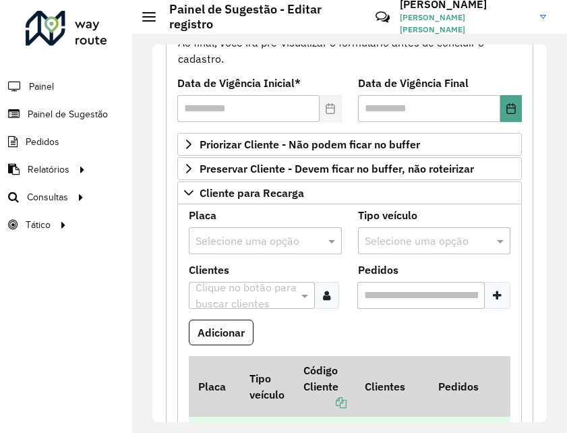
scroll to position [374, 0]
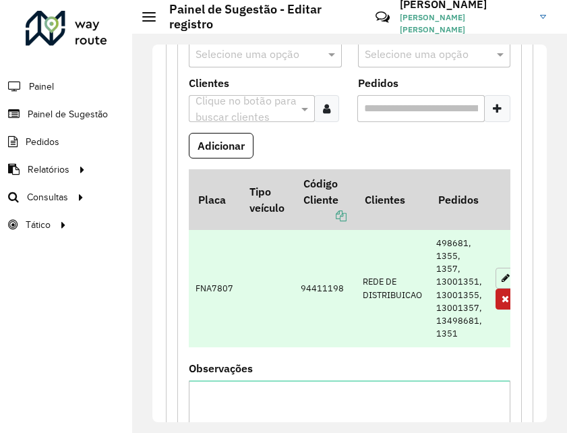
click at [496, 275] on button "button" at bounding box center [506, 278] width 20 height 21
type input "**********"
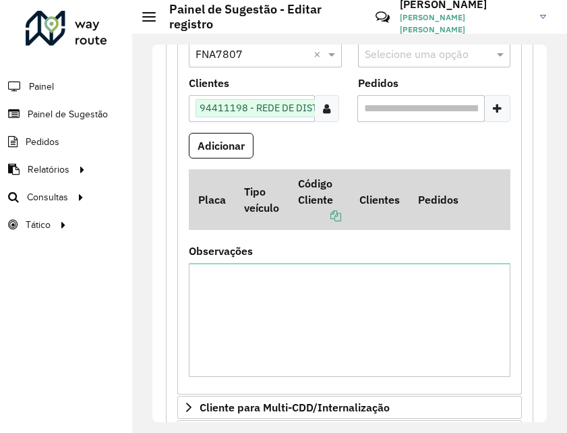
click at [487, 109] on div at bounding box center [497, 108] width 26 height 27
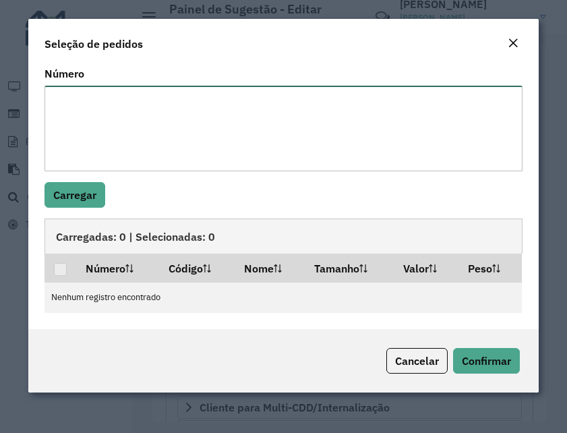
click at [320, 100] on textarea "Número" at bounding box center [283, 129] width 478 height 86
paste textarea "****** **** **** ****"
type textarea "****** **** **** ****"
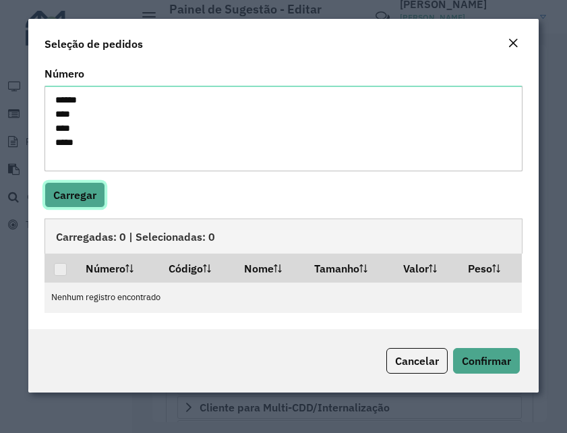
click at [91, 195] on button "Carregar" at bounding box center [74, 195] width 61 height 26
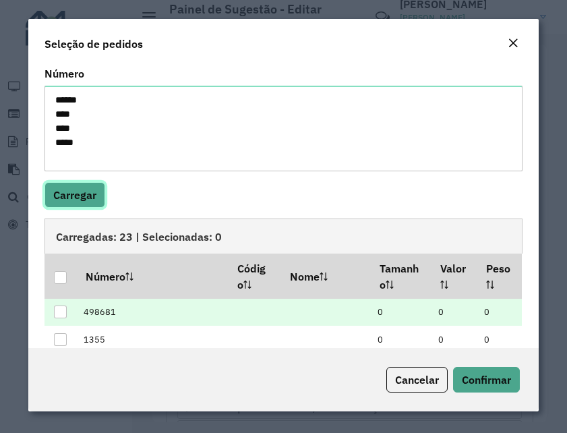
scroll to position [125, 0]
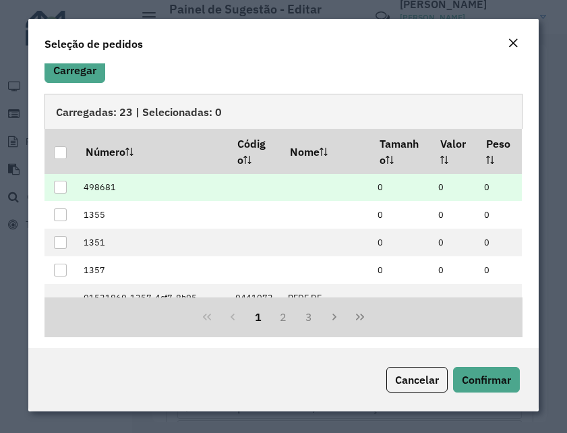
click at [61, 191] on div at bounding box center [60, 187] width 13 height 13
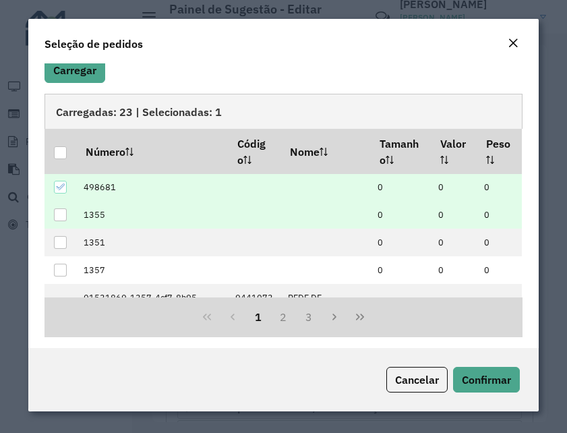
click at [59, 212] on div at bounding box center [60, 214] width 13 height 13
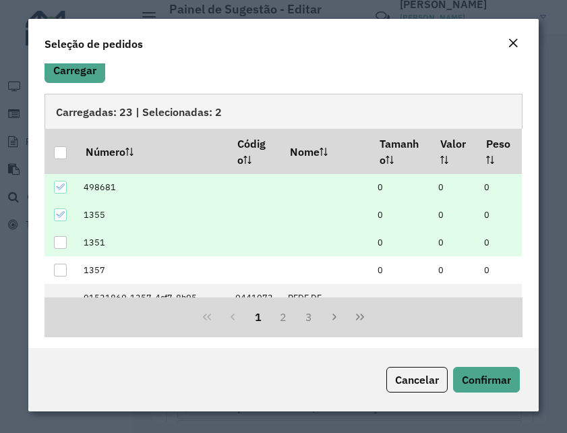
click at [59, 239] on div at bounding box center [60, 242] width 13 height 13
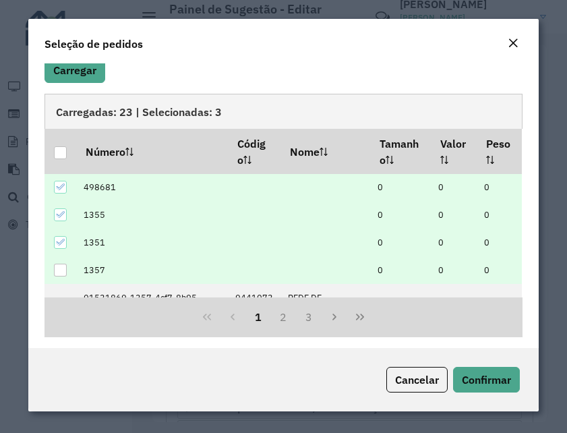
click at [64, 260] on td at bounding box center [60, 270] width 32 height 28
click at [65, 268] on div at bounding box center [60, 270] width 13 height 13
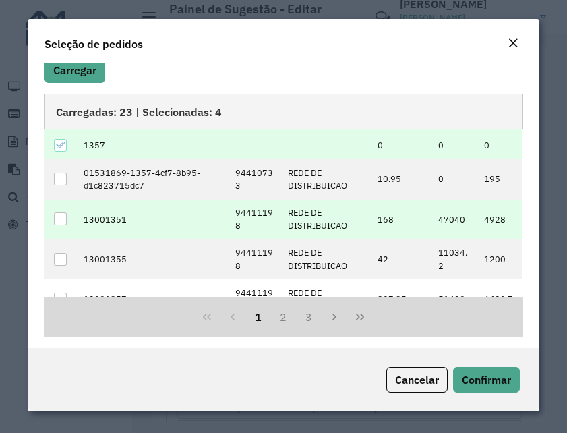
click at [67, 217] on div at bounding box center [60, 218] width 13 height 13
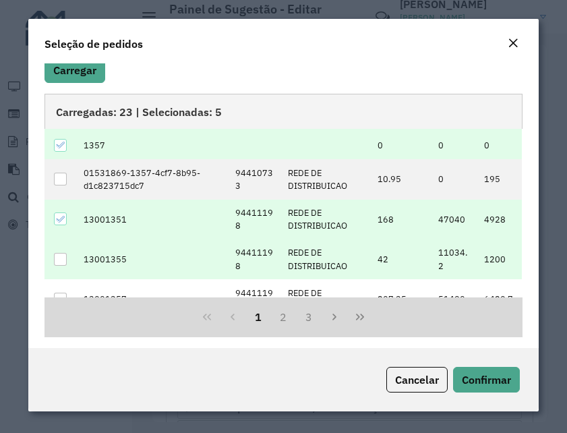
click at [66, 259] on div at bounding box center [60, 259] width 13 height 13
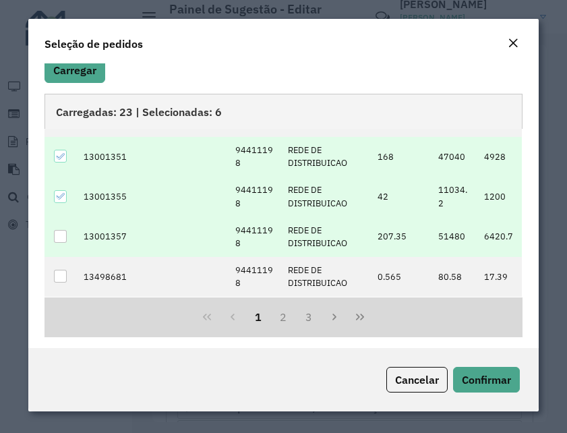
click at [62, 242] on div at bounding box center [60, 236] width 13 height 13
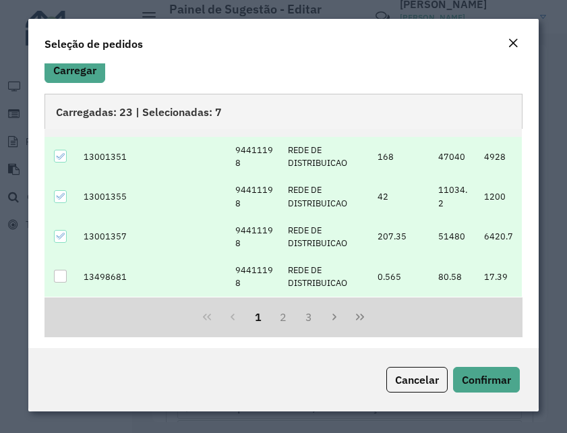
click at [62, 276] on div at bounding box center [60, 276] width 13 height 13
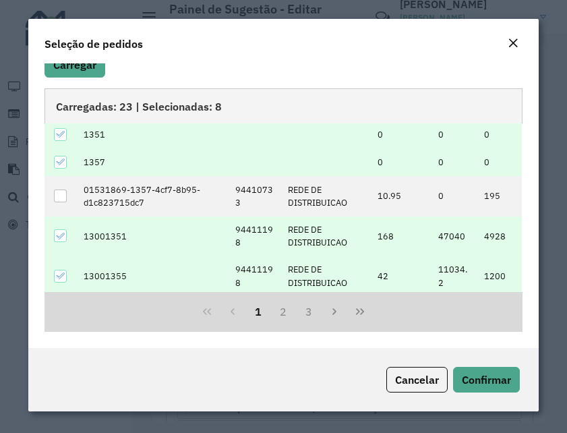
scroll to position [0, 0]
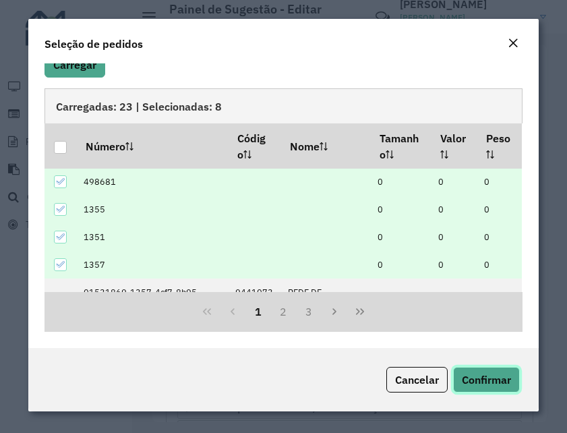
click at [489, 373] on span "Confirmar" at bounding box center [486, 379] width 49 height 13
type input "**********"
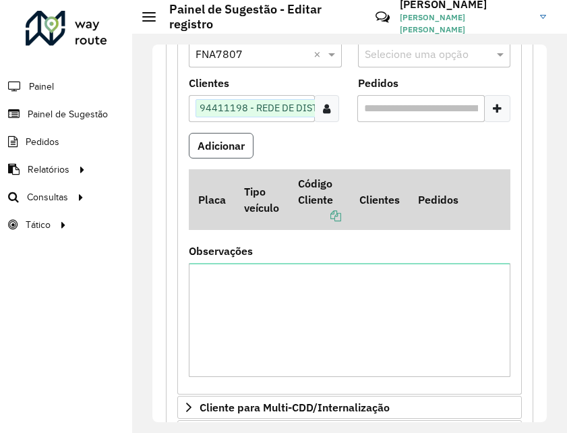
click at [233, 150] on button "Adicionar" at bounding box center [221, 146] width 65 height 26
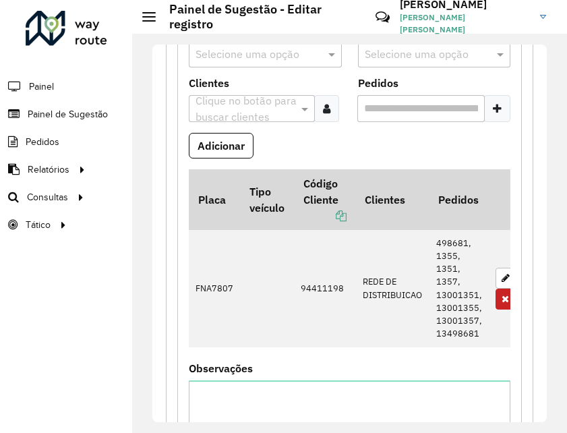
scroll to position [312, 0]
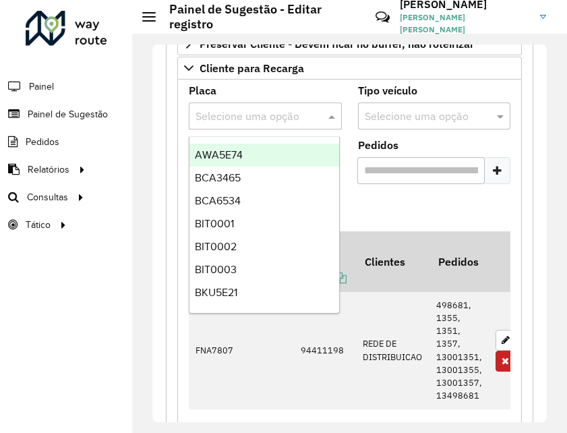
click at [264, 115] on input "text" at bounding box center [252, 117] width 113 height 16
type input "**"
click at [244, 156] on div "CFZ8G84" at bounding box center [264, 155] width 150 height 23
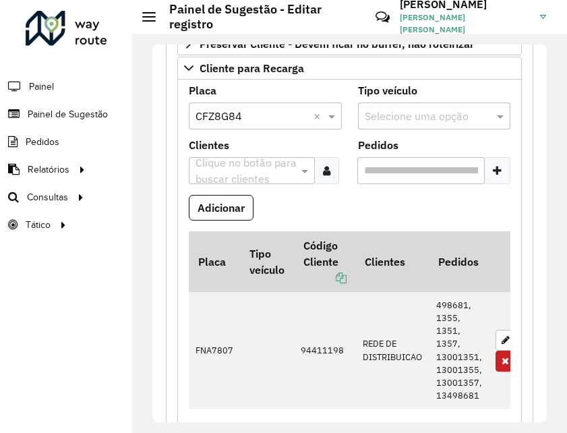
click at [260, 166] on input "text" at bounding box center [245, 171] width 106 height 16
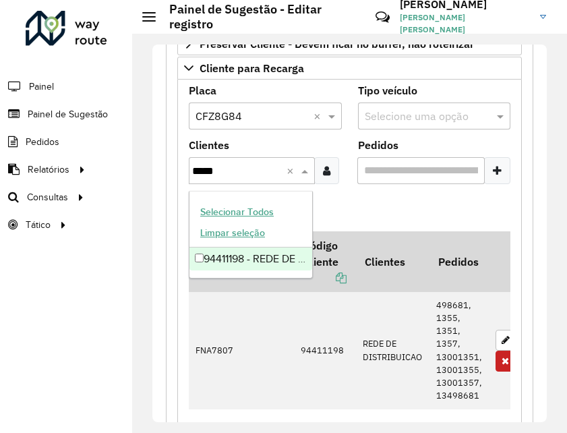
type input "*****"
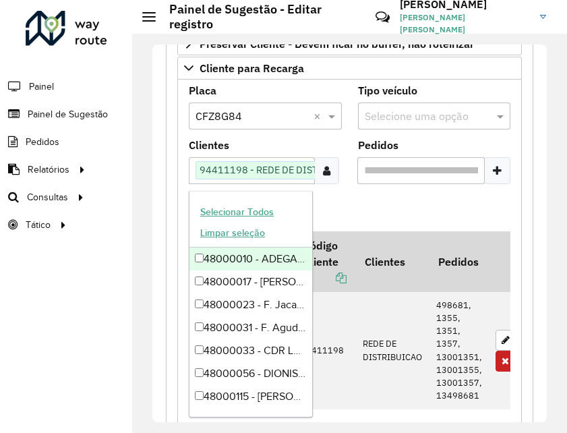
click at [500, 167] on div at bounding box center [497, 170] width 26 height 27
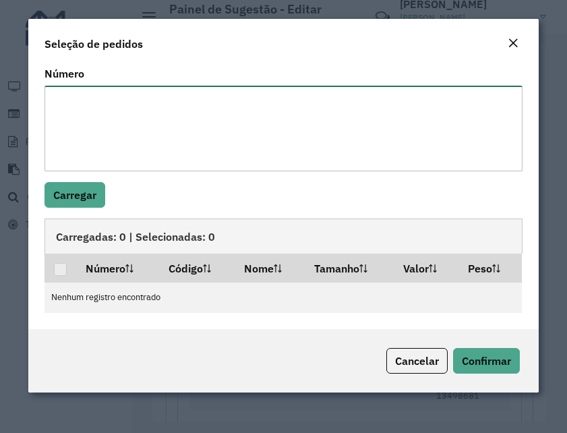
click at [438, 127] on textarea "Número" at bounding box center [283, 129] width 478 height 86
click at [381, 141] on textarea "Número" at bounding box center [283, 129] width 478 height 86
paste textarea "**** **** **** ****"
type textarea "**** **** **** ****"
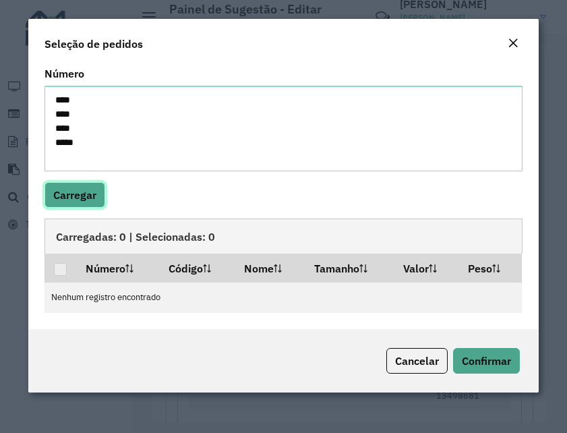
click at [94, 191] on button "Carregar" at bounding box center [74, 195] width 61 height 26
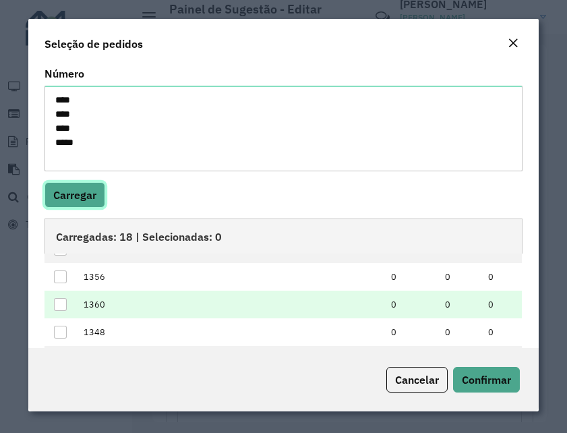
scroll to position [0, 0]
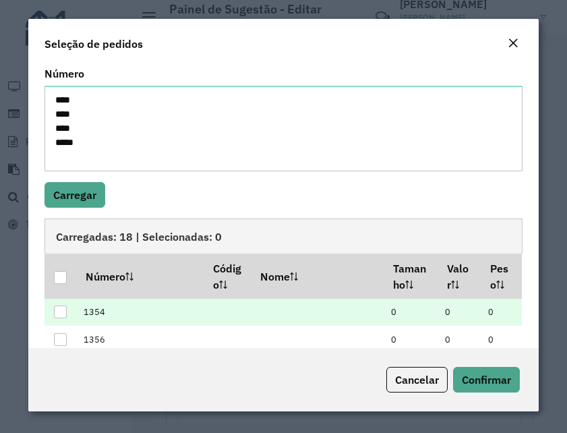
click at [64, 314] on div at bounding box center [60, 311] width 13 height 13
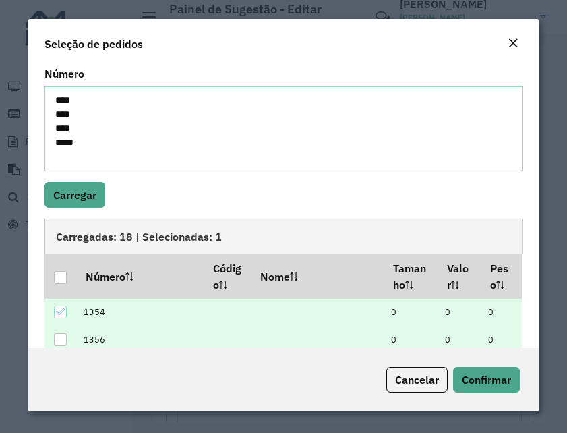
click at [65, 336] on div at bounding box center [60, 339] width 13 height 13
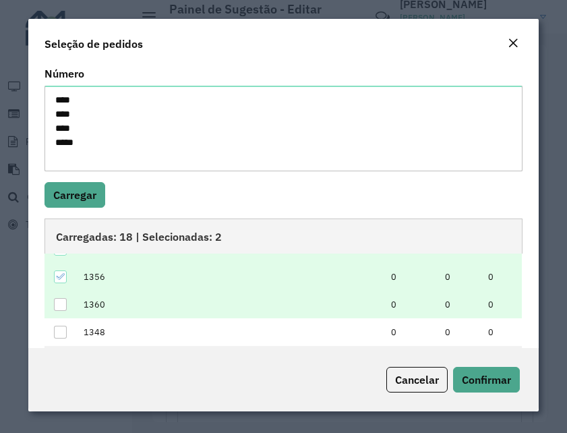
click at [59, 307] on div at bounding box center [60, 304] width 13 height 13
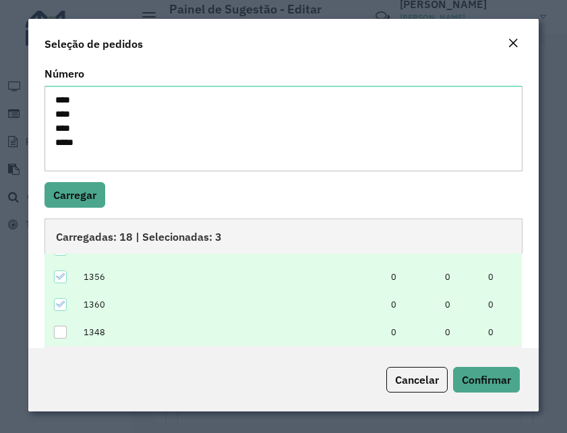
click at [61, 332] on div at bounding box center [60, 332] width 13 height 13
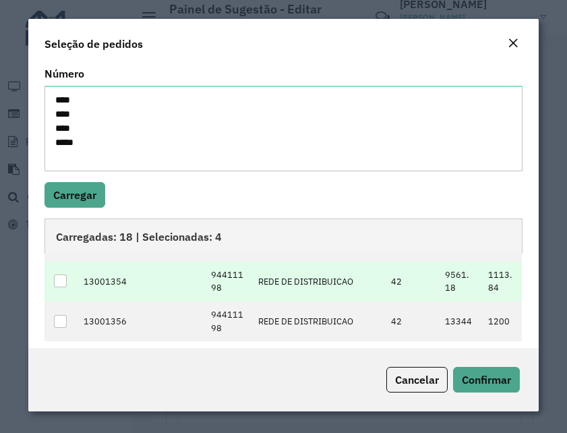
click at [60, 280] on div at bounding box center [60, 280] width 13 height 13
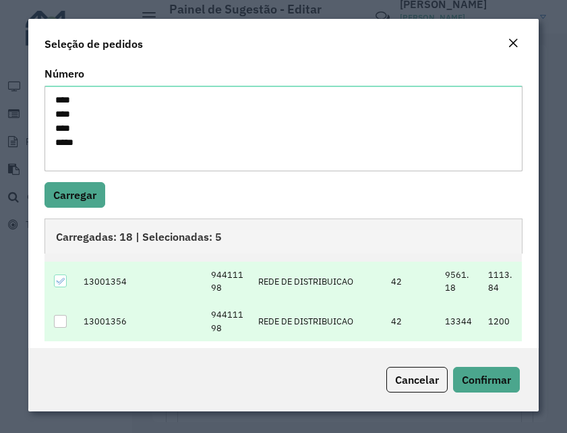
click at [60, 318] on div at bounding box center [60, 321] width 13 height 13
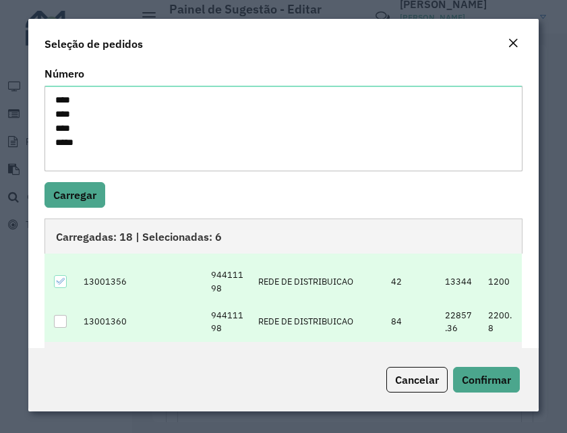
click at [65, 321] on div at bounding box center [60, 321] width 13 height 13
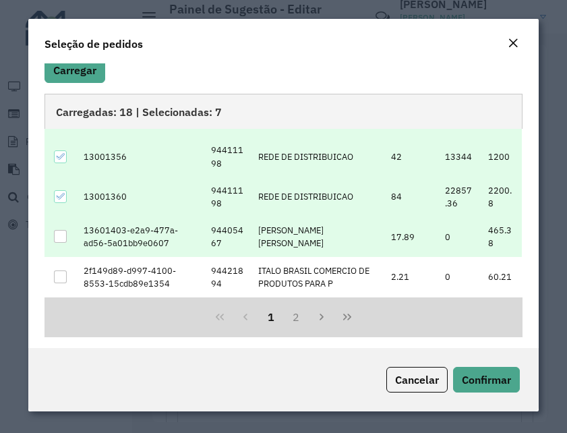
scroll to position [165, 0]
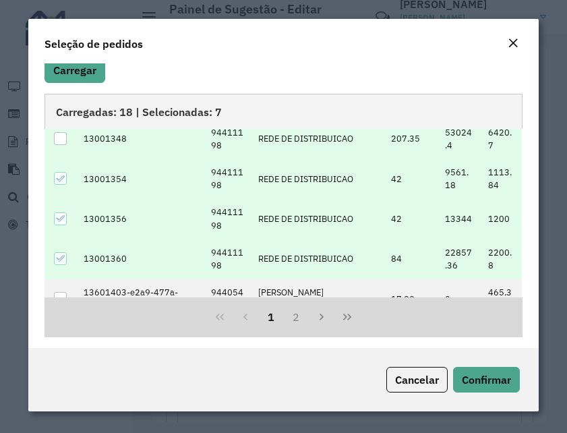
click at [59, 140] on div at bounding box center [60, 138] width 13 height 13
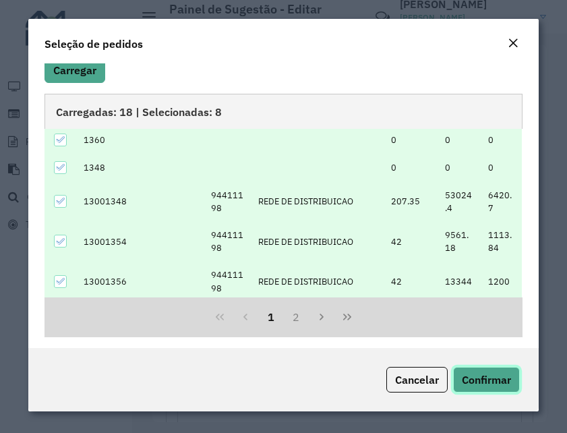
click at [510, 376] on span "Confirmar" at bounding box center [486, 379] width 49 height 13
type input "**********"
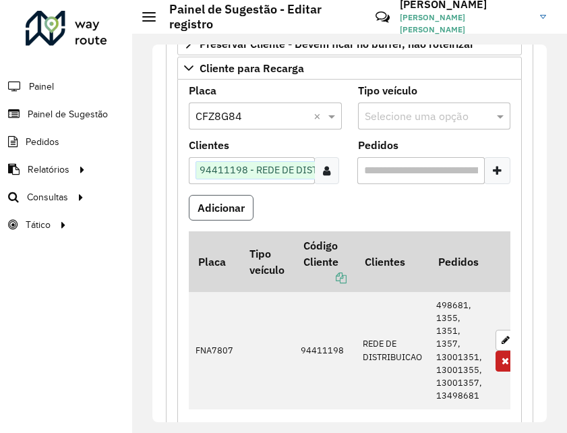
click at [247, 206] on button "Adicionar" at bounding box center [221, 208] width 65 height 26
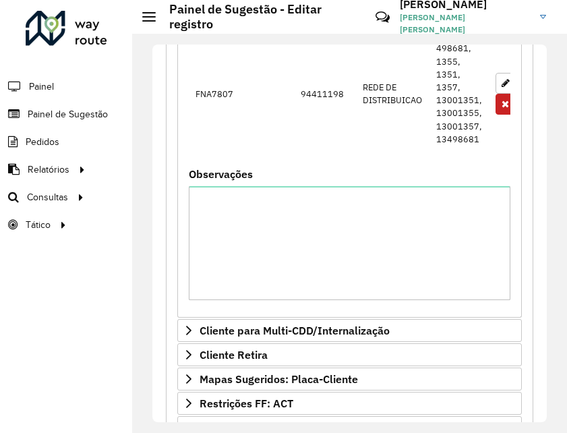
scroll to position [873, 0]
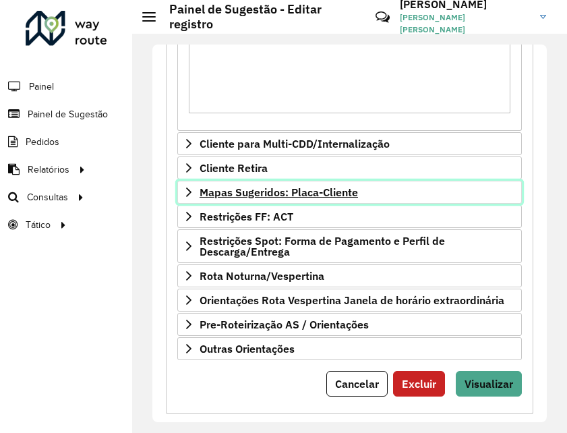
click at [304, 198] on span "Mapas Sugeridos: Placa-Cliente" at bounding box center [279, 192] width 158 height 11
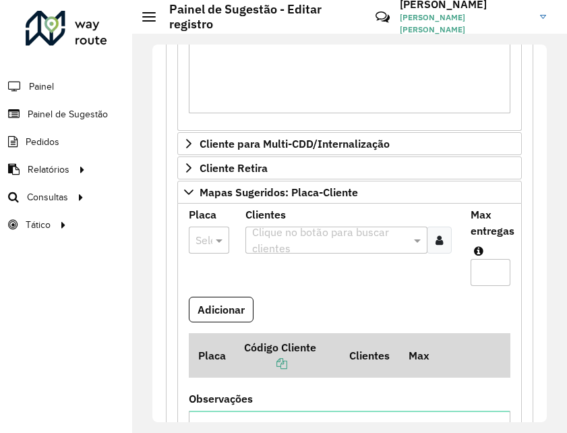
click at [196, 239] on div at bounding box center [209, 240] width 40 height 18
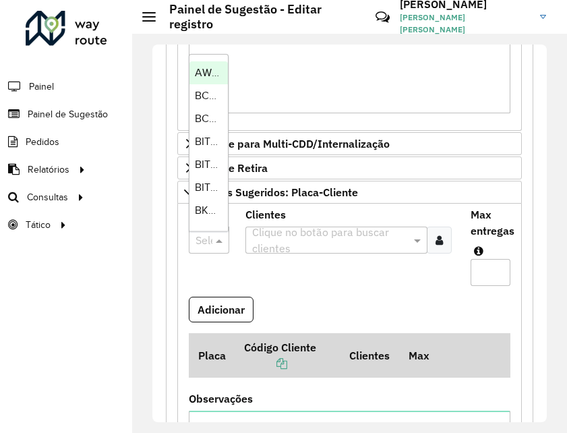
scroll to position [0, 47]
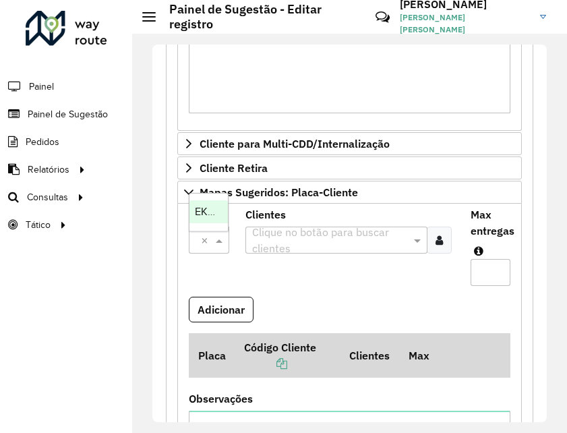
click at [209, 208] on span "EKQ9G24" at bounding box center [218, 211] width 47 height 11
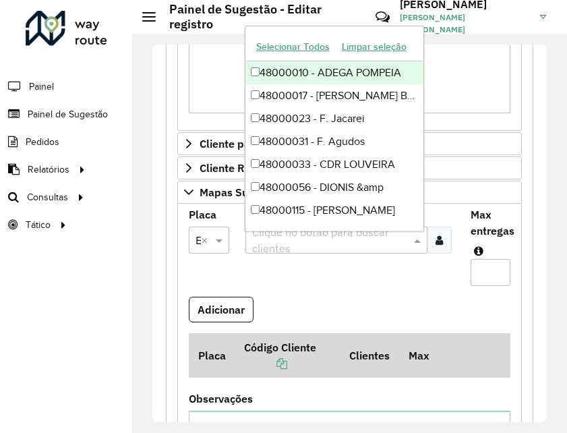
click at [345, 243] on input "text" at bounding box center [330, 241] width 162 height 16
paste input "*****"
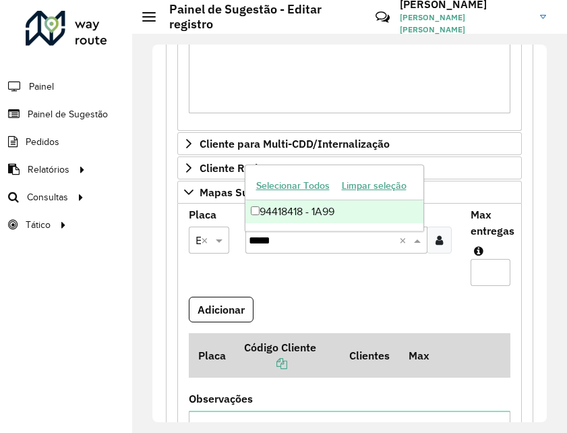
type input "*****"
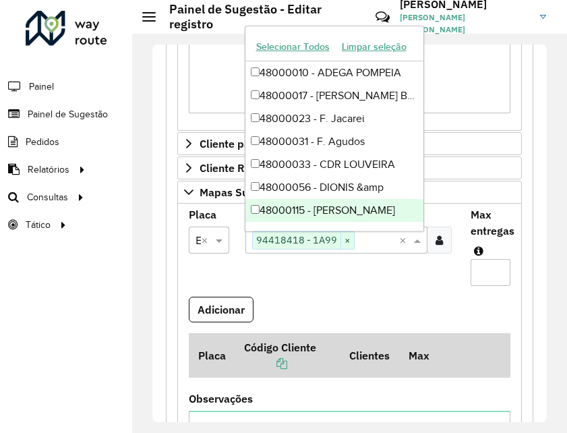
click at [479, 275] on input "Max entregas" at bounding box center [491, 272] width 40 height 27
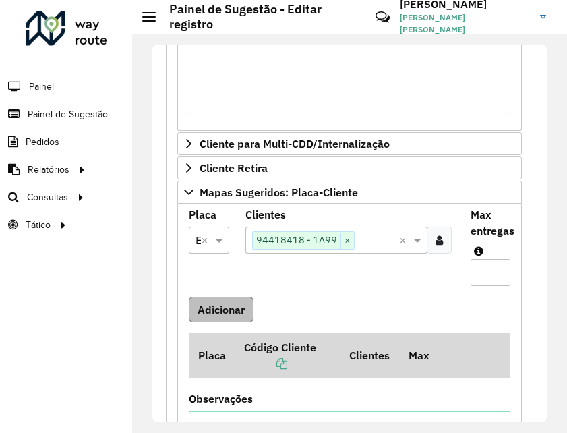
type input "*"
click at [239, 308] on button "Adicionar" at bounding box center [221, 310] width 65 height 26
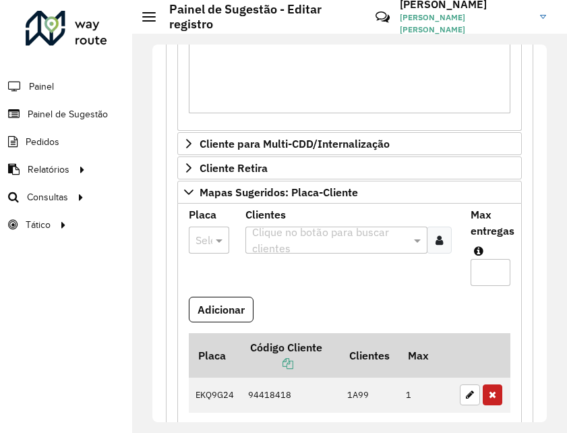
click at [207, 241] on div at bounding box center [209, 240] width 40 height 18
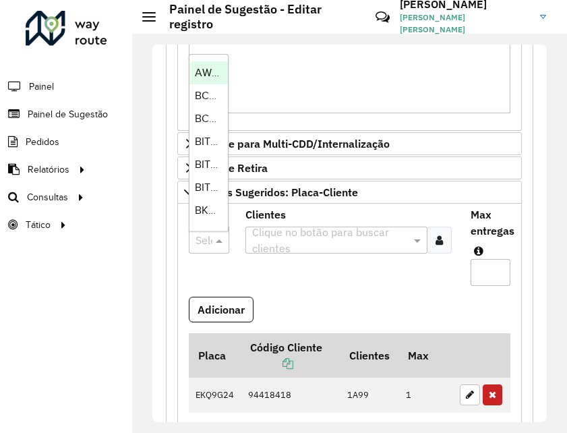
scroll to position [0, 44]
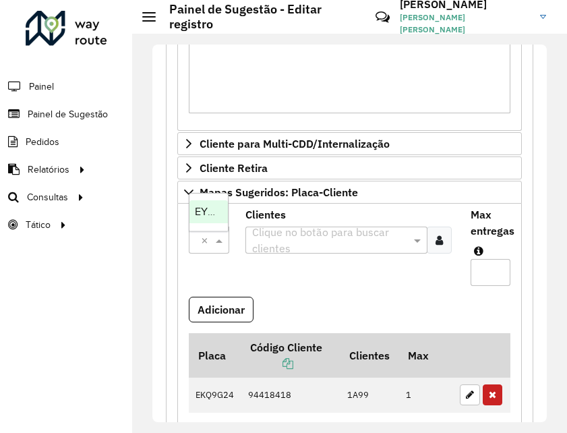
click at [210, 208] on span "EYG4F72" at bounding box center [217, 211] width 44 height 11
click at [436, 244] on icon at bounding box center [439, 240] width 7 height 11
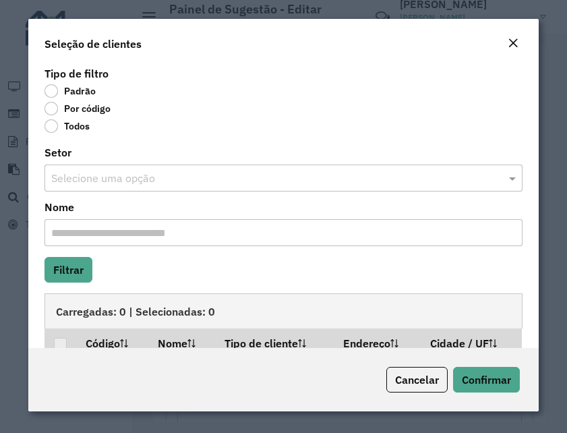
click at [96, 111] on label "Por código" at bounding box center [77, 108] width 66 height 13
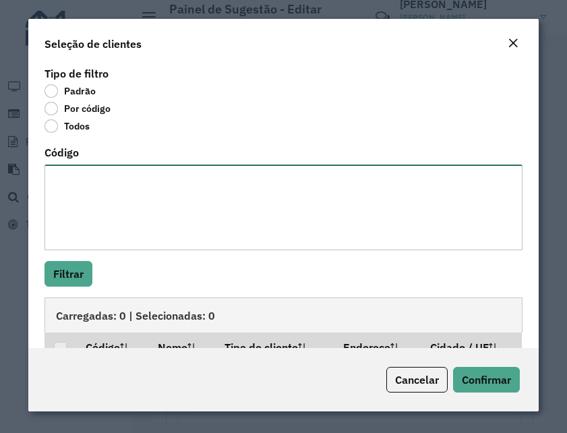
click at [204, 192] on textarea "Código" at bounding box center [283, 208] width 478 height 86
click at [225, 183] on textarea "Código" at bounding box center [283, 208] width 478 height 86
paste textarea "**** *****"
type textarea "**** *****"
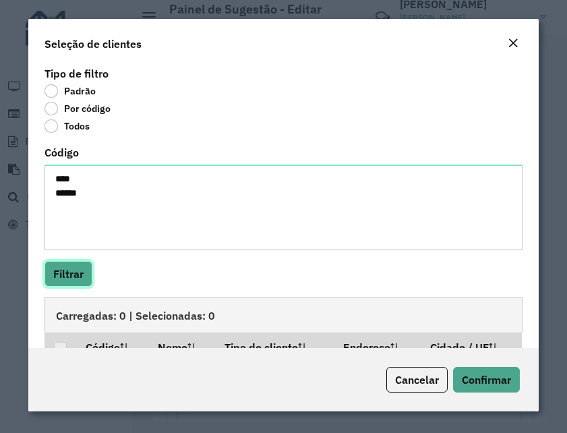
click at [59, 276] on button "Filtrar" at bounding box center [68, 274] width 48 height 26
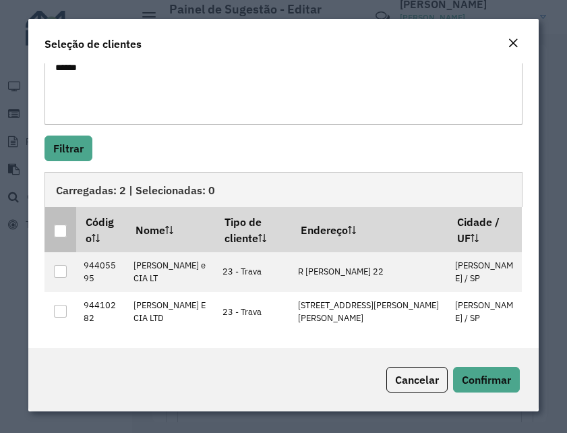
click at [59, 235] on div at bounding box center [60, 231] width 13 height 13
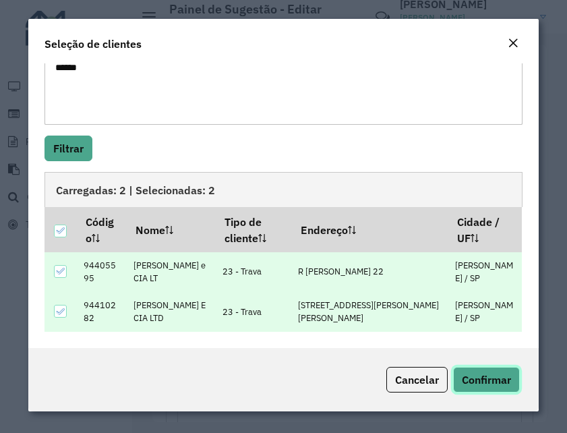
click at [479, 374] on span "Confirmar" at bounding box center [486, 379] width 49 height 13
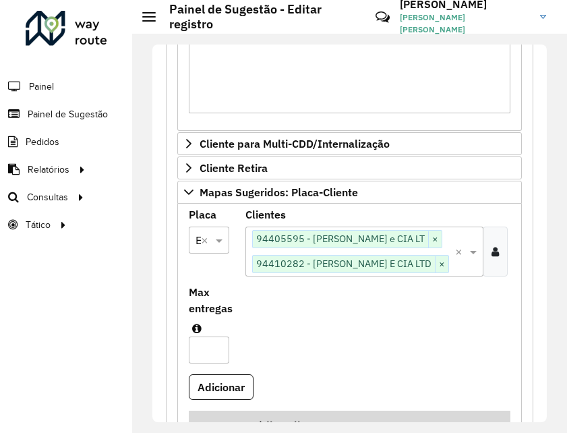
click at [229, 336] on input "Max entregas" at bounding box center [209, 349] width 40 height 27
type input "*"
click at [220, 374] on button "Adicionar" at bounding box center [221, 387] width 65 height 26
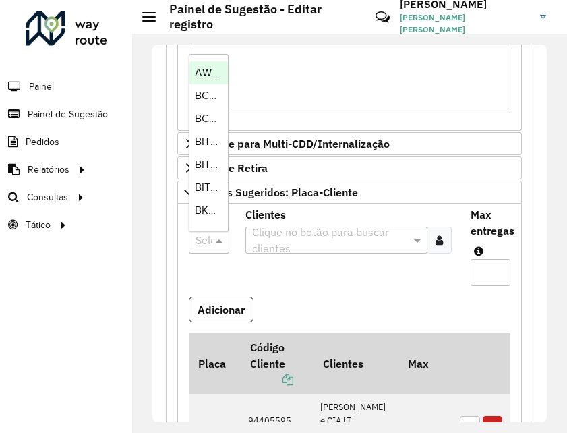
click at [202, 241] on div at bounding box center [209, 240] width 40 height 18
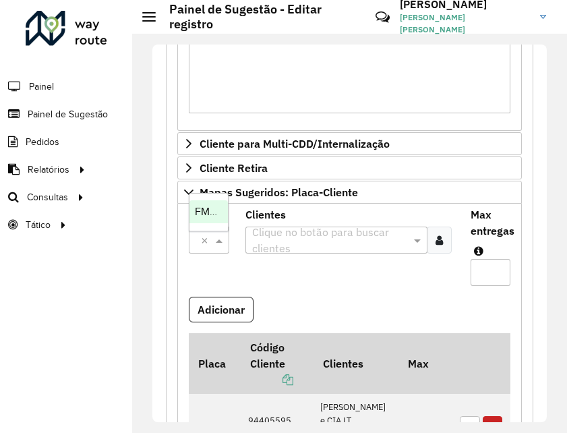
scroll to position [0, 18]
click at [199, 214] on span "FMG1J19" at bounding box center [215, 211] width 40 height 11
click at [431, 251] on div at bounding box center [439, 240] width 25 height 27
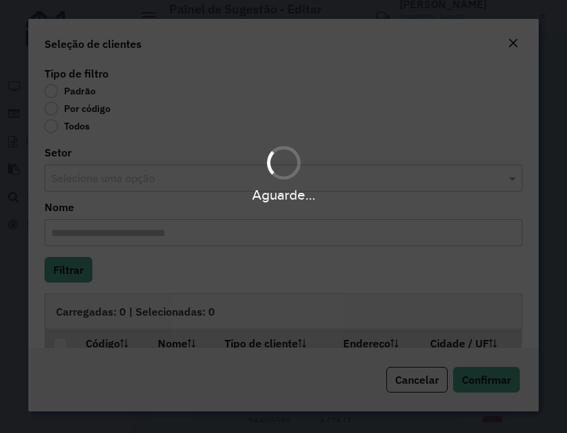
click at [81, 109] on label "Por código" at bounding box center [77, 108] width 66 height 13
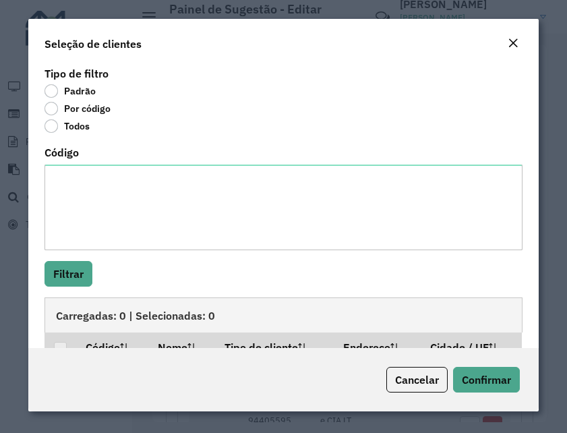
click at [78, 109] on label "Por código" at bounding box center [77, 108] width 66 height 13
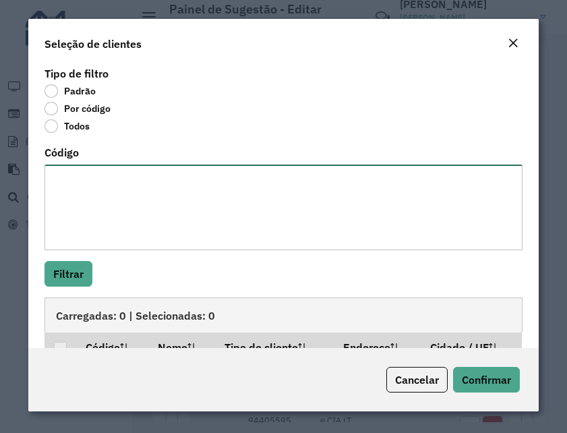
click at [87, 202] on textarea "Código" at bounding box center [283, 208] width 478 height 86
paste textarea "***** ***** **** ***** ***** ***** ***** ***** **** ***** **** *****"
type textarea "***** ***** **** ***** ***** ***** ***** ***** **** ***** **** *****"
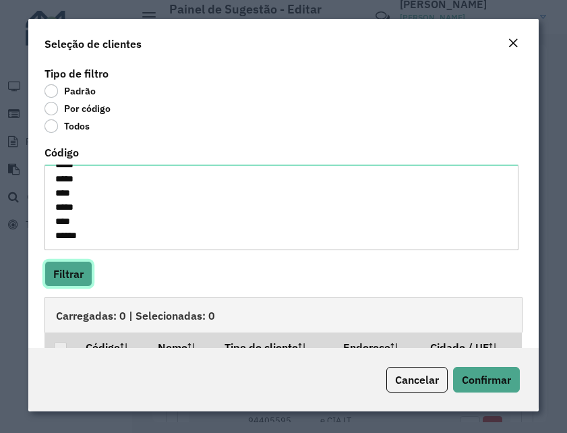
click at [60, 266] on button "Filtrar" at bounding box center [68, 274] width 48 height 26
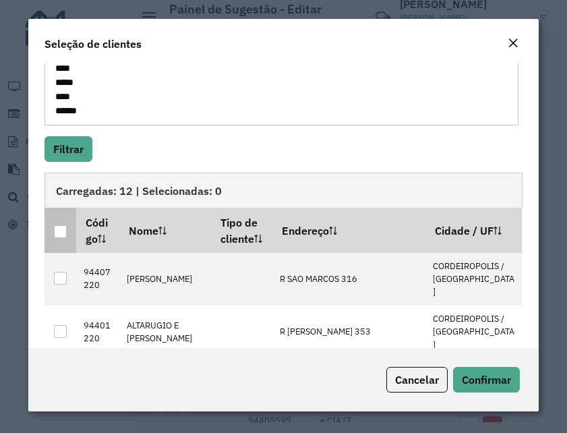
click at [59, 231] on div at bounding box center [60, 231] width 13 height 13
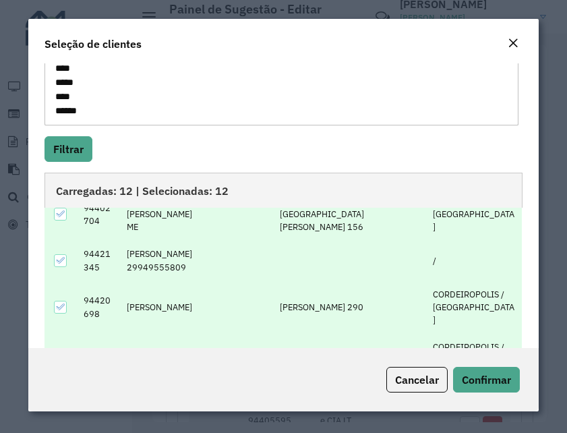
scroll to position [209, 0]
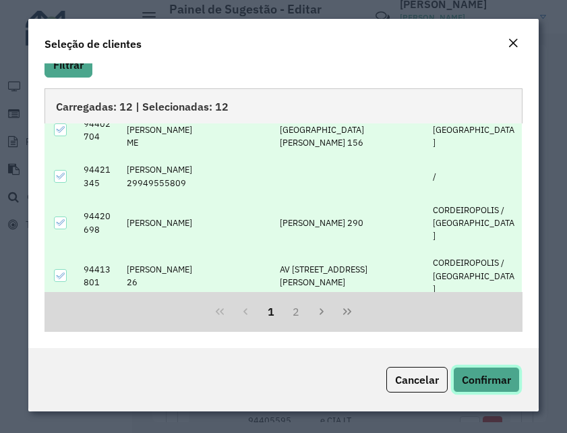
click at [487, 379] on span "Confirmar" at bounding box center [486, 379] width 49 height 13
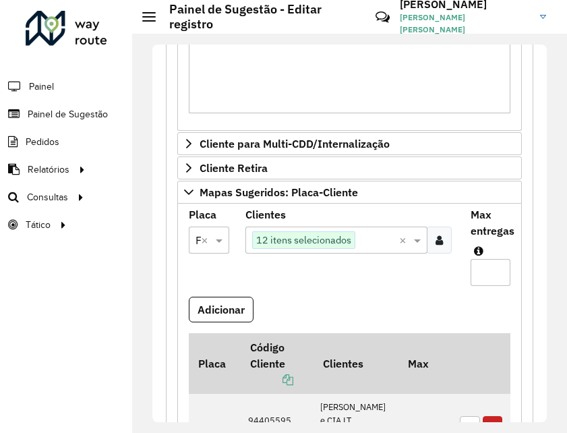
click at [480, 278] on input "Max entregas" at bounding box center [491, 272] width 40 height 27
type input "**"
click at [222, 307] on button "Adicionar" at bounding box center [221, 310] width 65 height 26
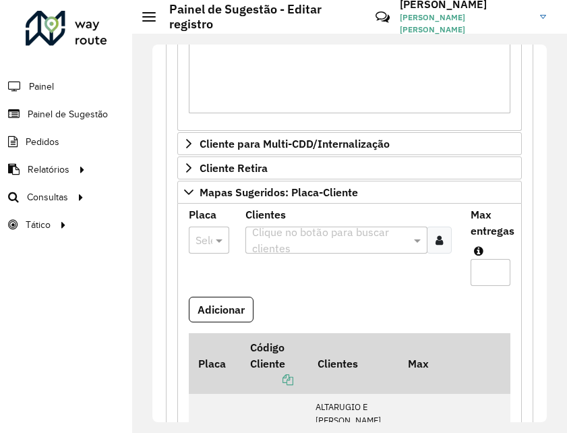
click at [211, 235] on div "Selecione uma opção" at bounding box center [209, 240] width 40 height 27
click at [215, 169] on span "GBY0E96" at bounding box center [218, 165] width 46 height 11
click at [433, 250] on div at bounding box center [439, 240] width 25 height 27
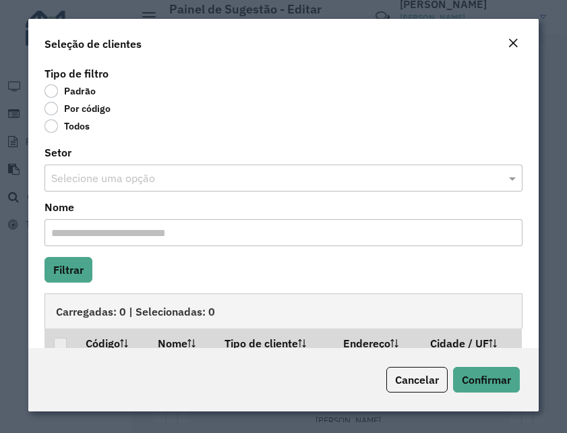
click at [85, 111] on label "Por código" at bounding box center [77, 108] width 66 height 13
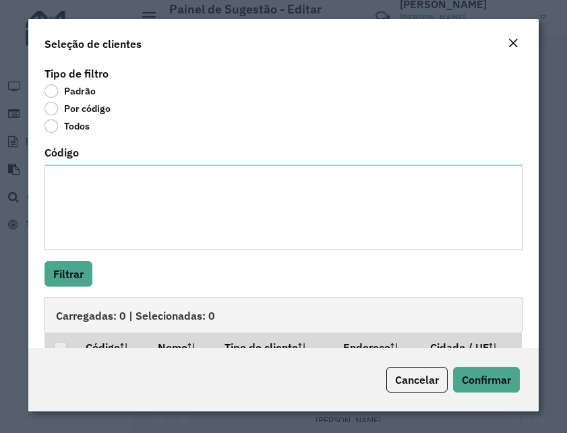
click at [85, 111] on label "Por código" at bounding box center [77, 108] width 66 height 13
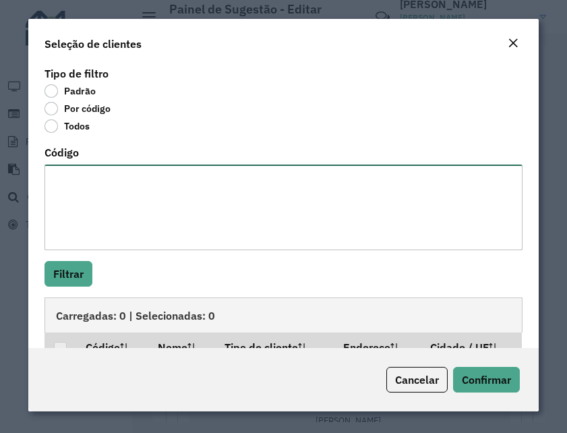
click at [107, 187] on textarea "Código" at bounding box center [283, 208] width 478 height 86
paste textarea "***** *****"
type textarea "***** *****"
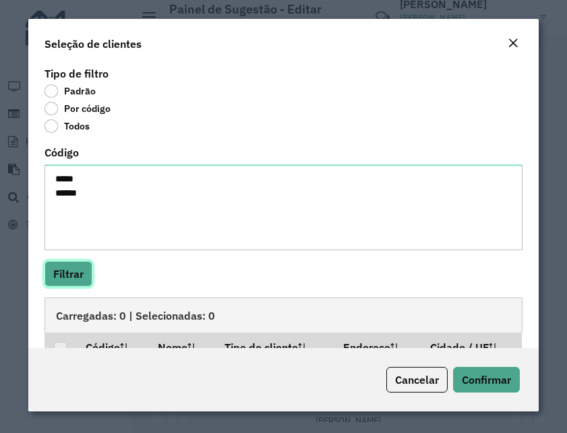
click at [79, 268] on button "Filtrar" at bounding box center [68, 274] width 48 height 26
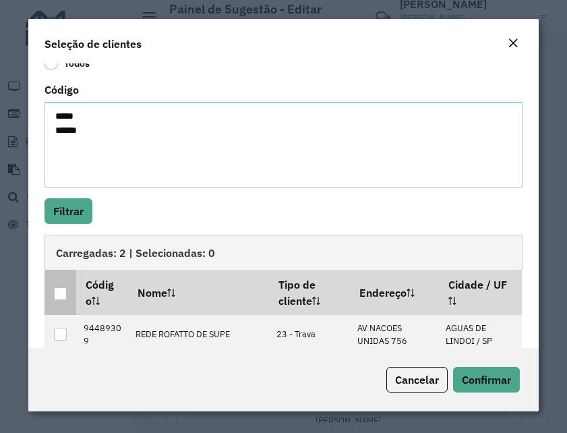
click at [59, 289] on div at bounding box center [60, 293] width 13 height 13
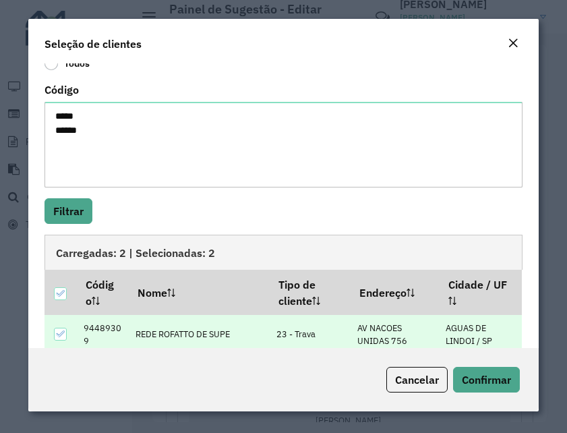
scroll to position [125, 0]
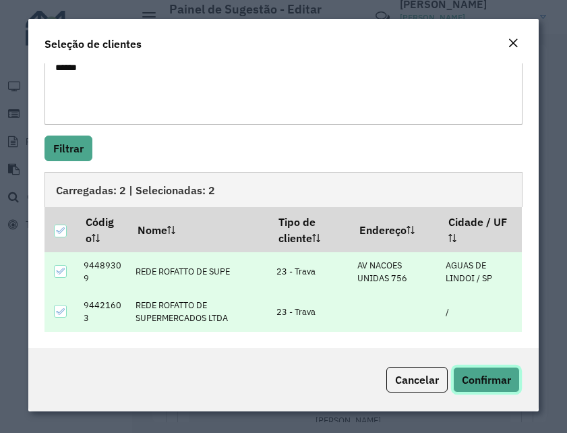
click at [485, 374] on span "Confirmar" at bounding box center [486, 379] width 49 height 13
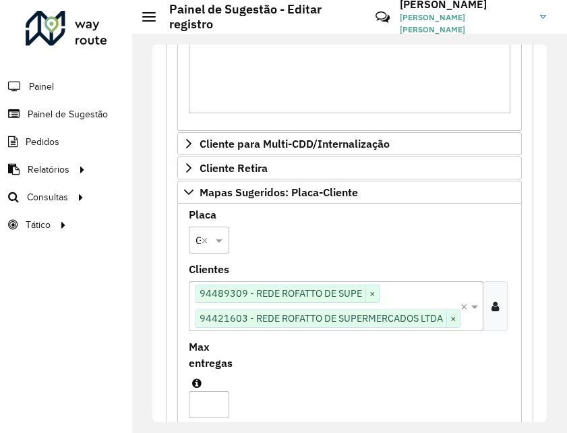
click at [206, 404] on input "Max entregas" at bounding box center [209, 404] width 40 height 27
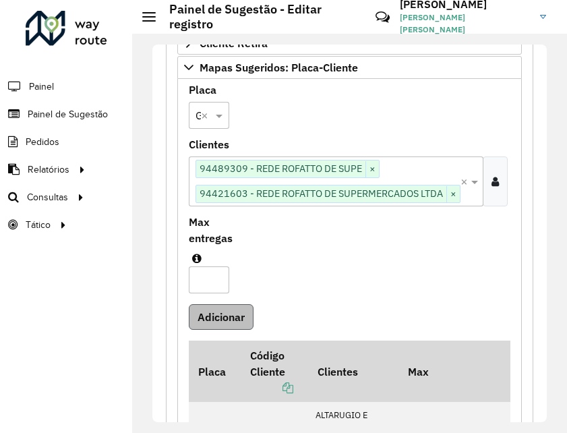
type input "*"
click at [233, 325] on button "Adicionar" at bounding box center [221, 317] width 65 height 26
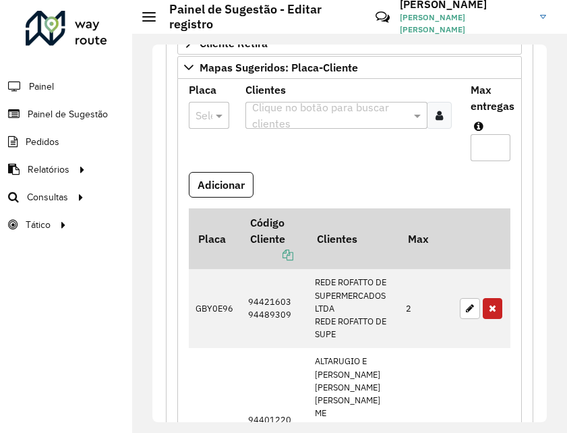
click at [200, 119] on div at bounding box center [209, 116] width 40 height 18
click at [206, 180] on span "REC0023" at bounding box center [218, 180] width 46 height 11
click at [433, 113] on div at bounding box center [439, 115] width 25 height 27
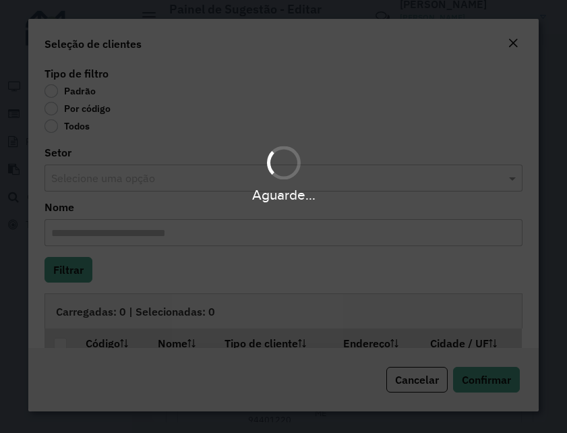
click at [96, 107] on body "**********" at bounding box center [283, 216] width 567 height 433
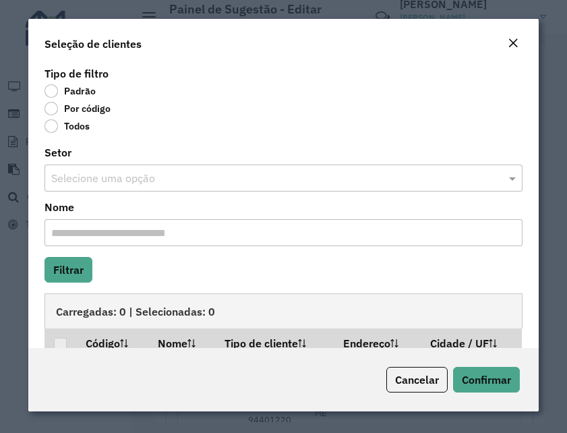
click at [96, 110] on label "Por código" at bounding box center [77, 108] width 66 height 13
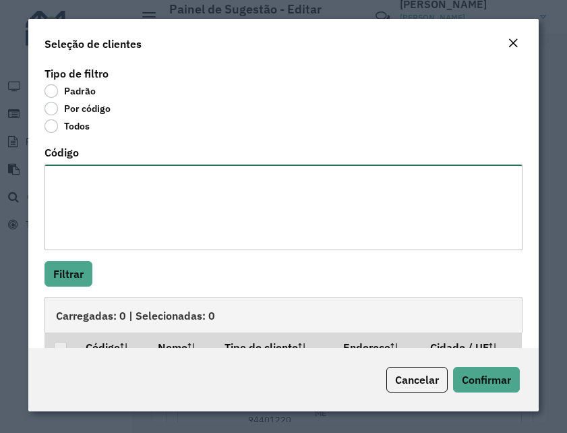
click at [121, 187] on textarea "Código" at bounding box center [283, 208] width 478 height 86
paste textarea "*****"
type textarea "*****"
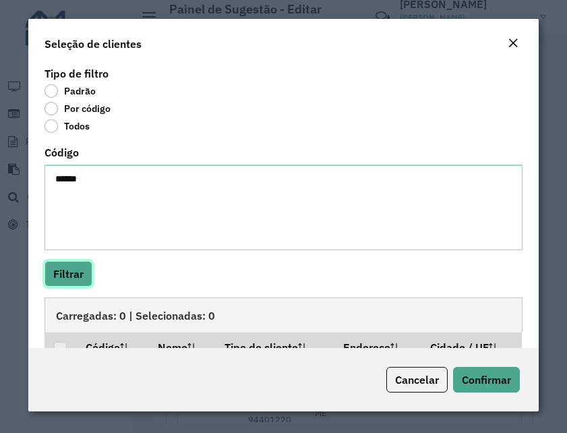
click at [71, 266] on button "Filtrar" at bounding box center [68, 274] width 48 height 26
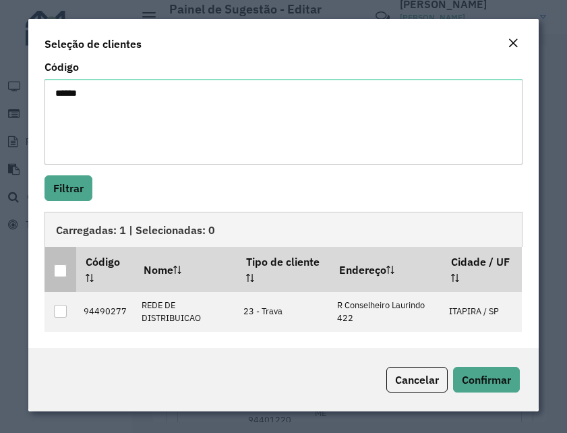
click at [60, 266] on div at bounding box center [60, 270] width 13 height 13
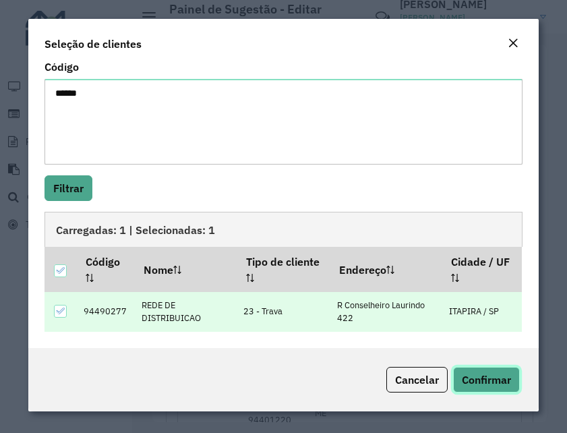
click at [487, 388] on button "Confirmar" at bounding box center [486, 380] width 67 height 26
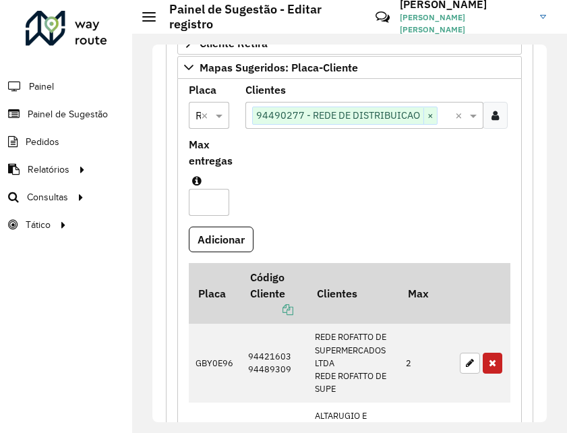
click at [206, 212] on input "Max entregas" at bounding box center [209, 202] width 40 height 27
type input "*"
click at [230, 234] on button "Adicionar" at bounding box center [221, 240] width 65 height 26
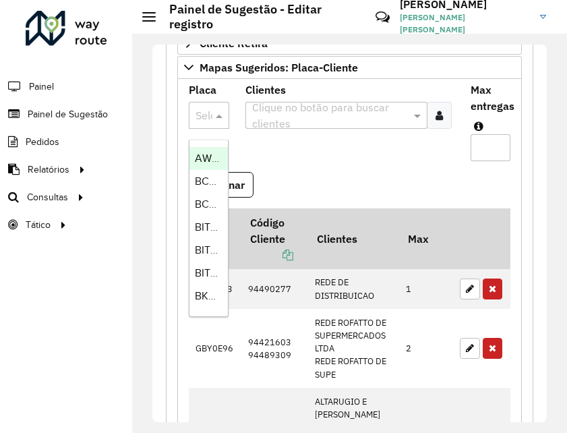
click at [204, 124] on div at bounding box center [209, 116] width 40 height 18
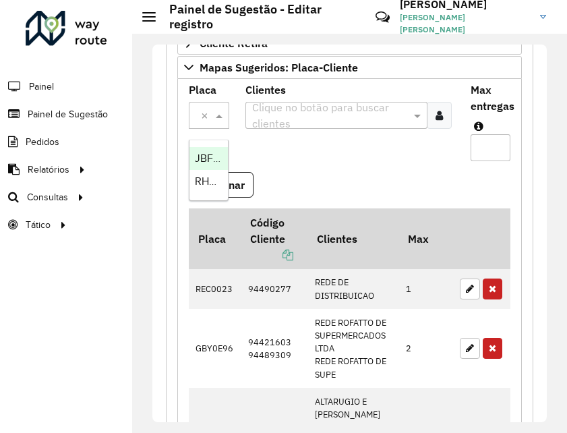
scroll to position [0, 18]
click at [202, 152] on span "RHT5F12" at bounding box center [216, 157] width 42 height 11
click at [442, 118] on div at bounding box center [439, 115] width 25 height 27
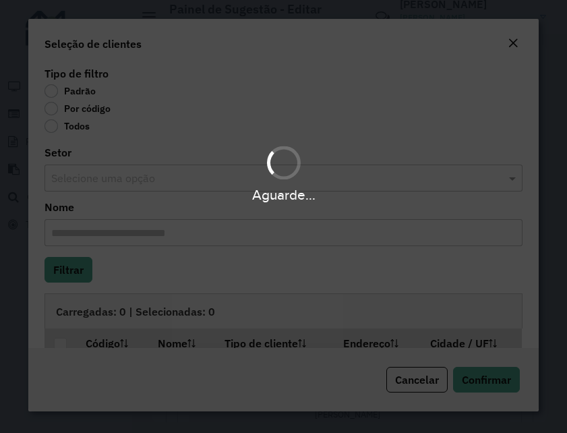
click at [80, 112] on div "Aguarde..." at bounding box center [283, 216] width 567 height 433
click at [81, 107] on div "Aguarde..." at bounding box center [283, 216] width 567 height 433
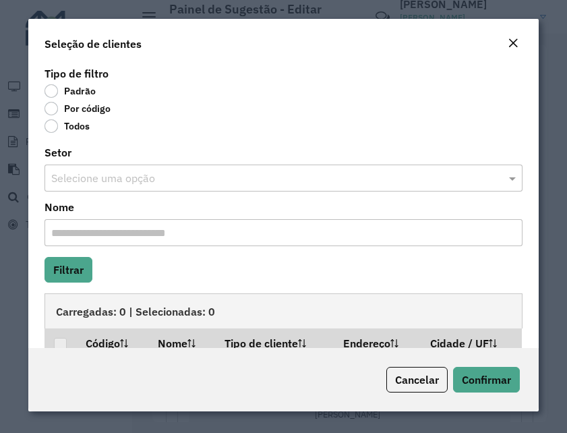
click at [51, 105] on label "Por código" at bounding box center [77, 108] width 66 height 13
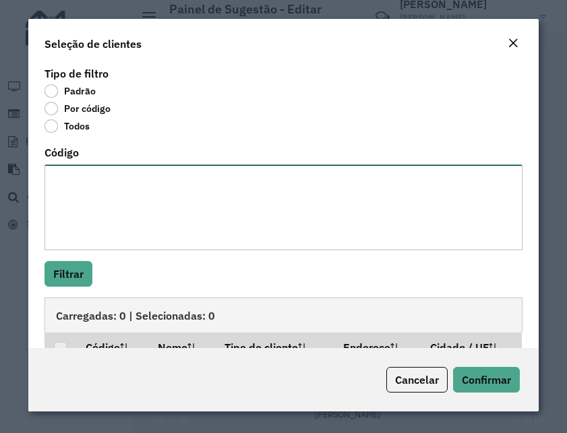
drag, startPoint x: 82, startPoint y: 169, endPoint x: 88, endPoint y: 168, distance: 6.9
click at [82, 170] on textarea "Código" at bounding box center [283, 208] width 478 height 86
paste textarea "***** *****"
type textarea "***** *****"
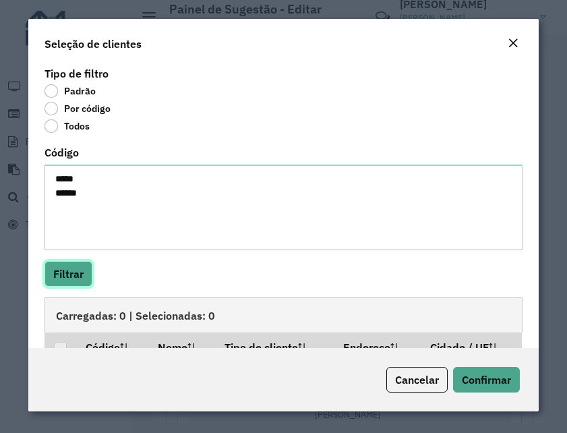
click at [76, 268] on button "Filtrar" at bounding box center [68, 274] width 48 height 26
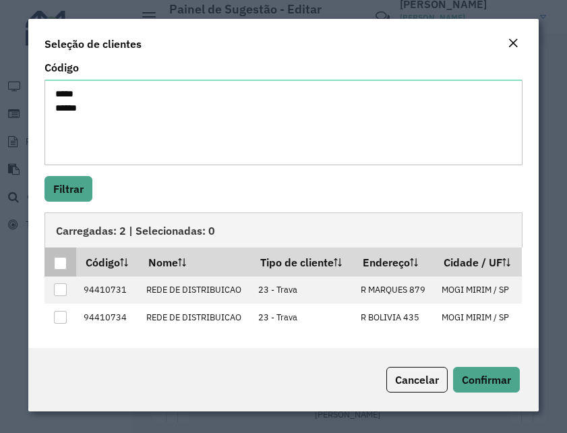
click at [63, 257] on div at bounding box center [60, 263] width 13 height 13
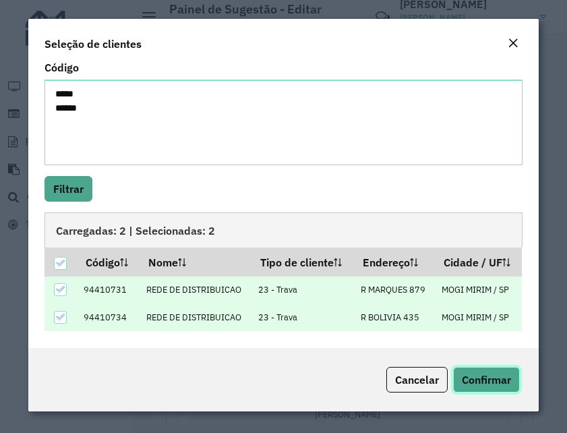
click at [476, 374] on span "Confirmar" at bounding box center [486, 379] width 49 height 13
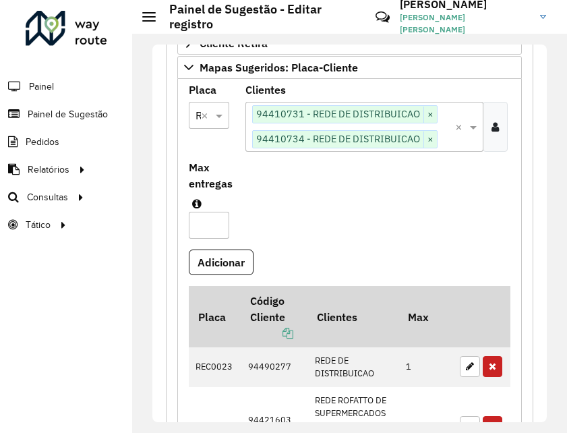
click at [206, 225] on input "Max entregas" at bounding box center [209, 225] width 40 height 27
type input "*"
click at [220, 272] on button "Adicionar" at bounding box center [221, 262] width 65 height 26
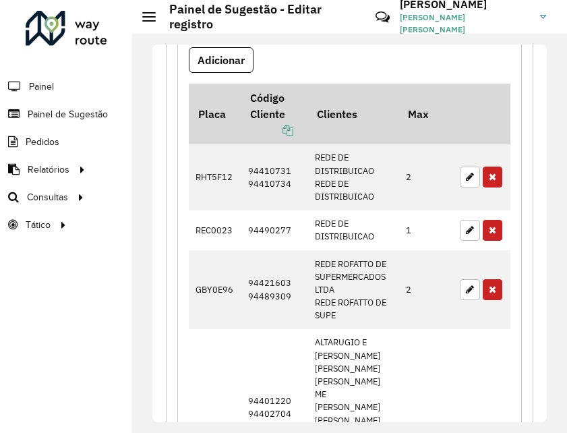
scroll to position [998, 0]
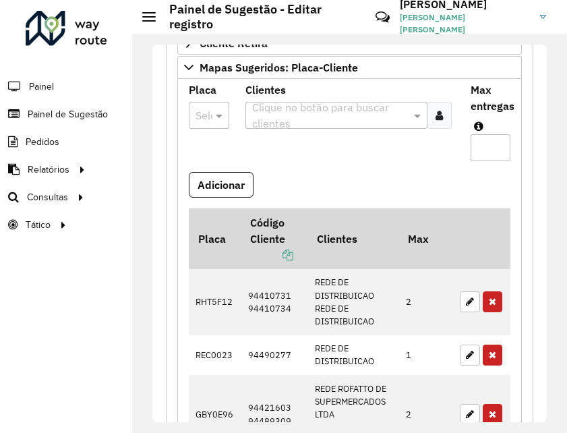
click at [196, 124] on div at bounding box center [209, 116] width 40 height 18
click at [202, 154] on span "RHT5F26" at bounding box center [217, 157] width 44 height 11
click at [436, 114] on icon at bounding box center [439, 115] width 7 height 11
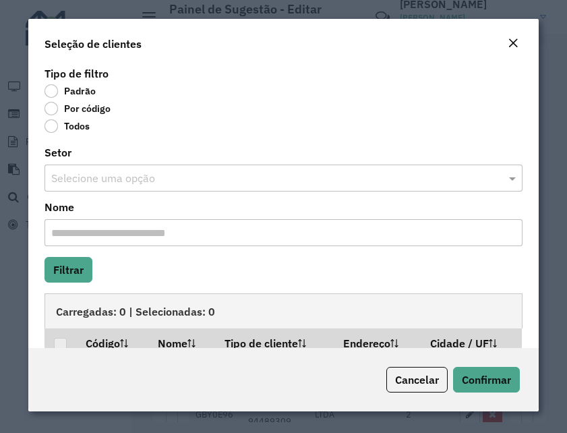
click at [73, 113] on label "Por código" at bounding box center [77, 108] width 66 height 13
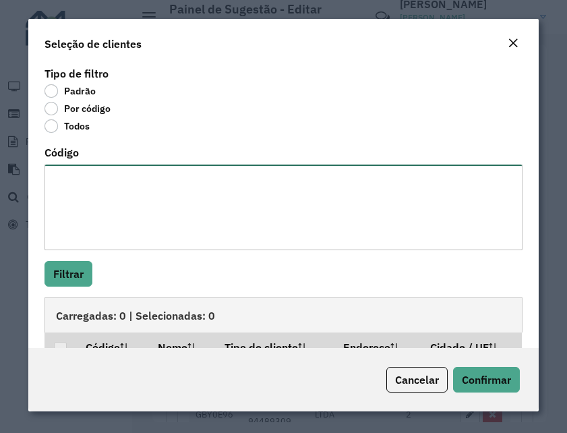
click at [86, 196] on textarea "Código" at bounding box center [283, 208] width 478 height 86
paste textarea "***** *****"
type textarea "***** *****"
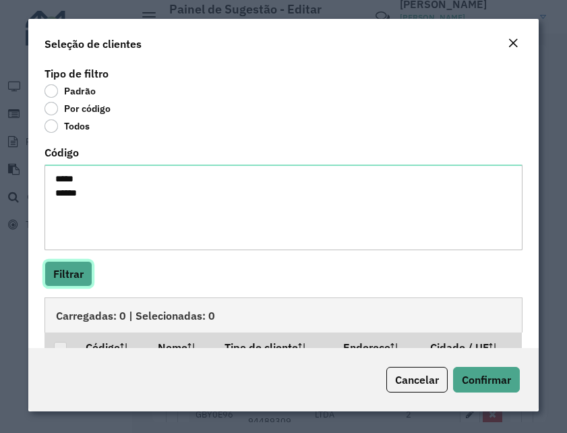
click at [67, 279] on button "Filtrar" at bounding box center [68, 274] width 48 height 26
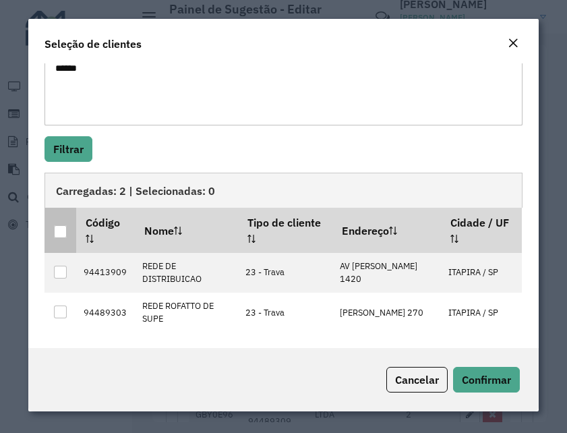
click at [60, 232] on div at bounding box center [60, 231] width 13 height 13
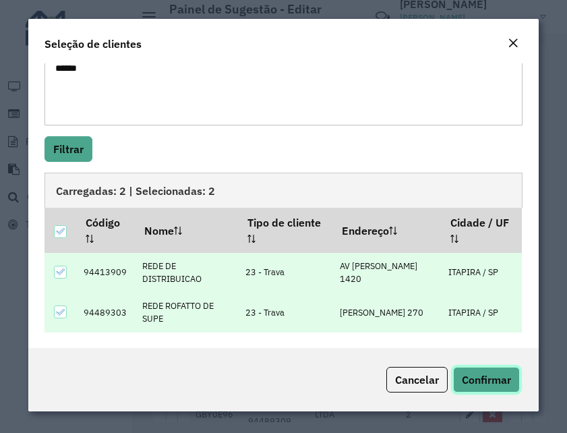
click at [469, 375] on span "Confirmar" at bounding box center [486, 379] width 49 height 13
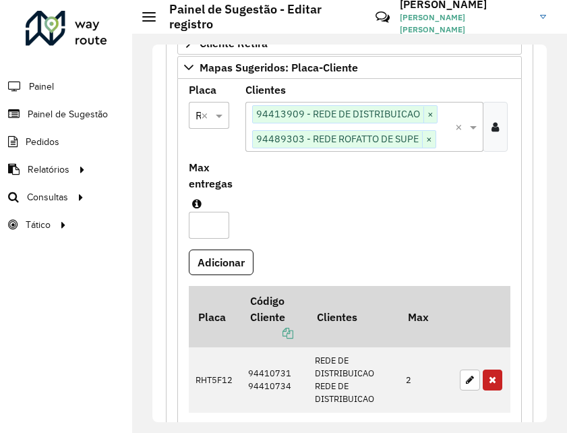
click at [206, 232] on input "Max entregas" at bounding box center [209, 225] width 40 height 27
type input "*"
click at [204, 264] on button "Adicionar" at bounding box center [221, 262] width 65 height 26
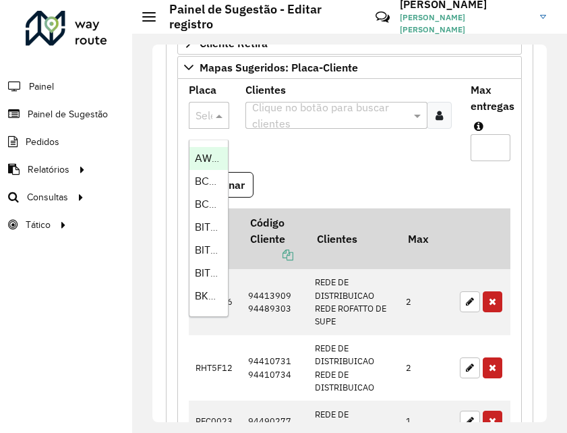
click at [196, 119] on div at bounding box center [209, 116] width 40 height 18
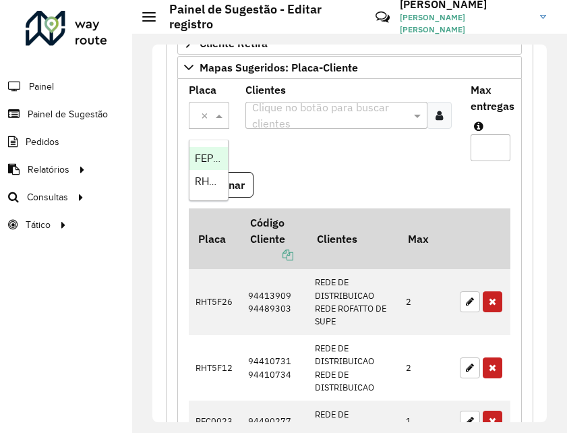
scroll to position [0, 18]
click at [206, 154] on span "RHT5F68" at bounding box center [217, 157] width 44 height 11
click at [438, 115] on icon at bounding box center [439, 115] width 7 height 11
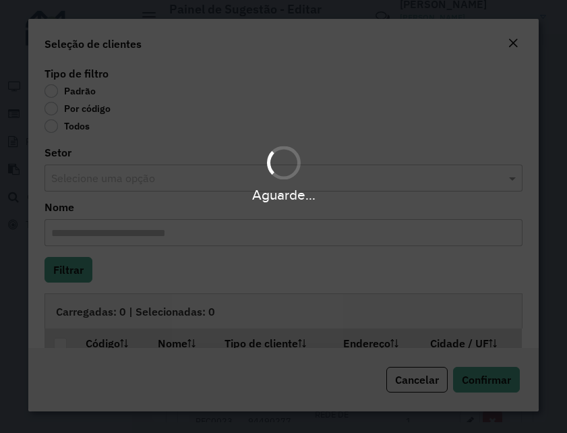
click at [94, 109] on body "**********" at bounding box center [283, 216] width 567 height 433
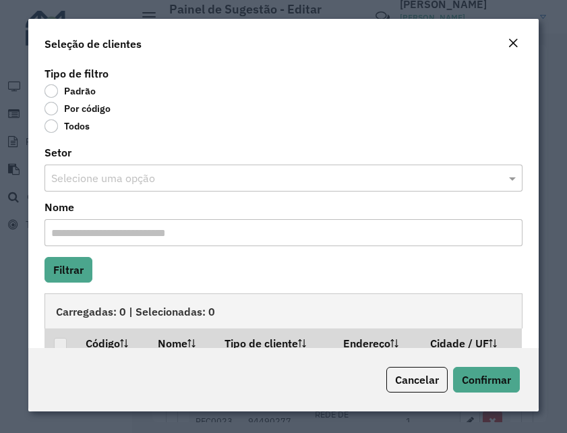
click at [84, 112] on label "Por código" at bounding box center [77, 108] width 66 height 13
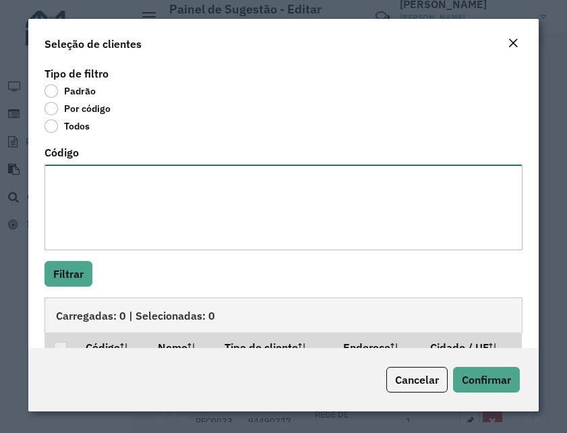
click at [101, 183] on textarea "Código" at bounding box center [283, 208] width 478 height 86
paste textarea "***** **** **** *****"
type textarea "***** **** **** *****"
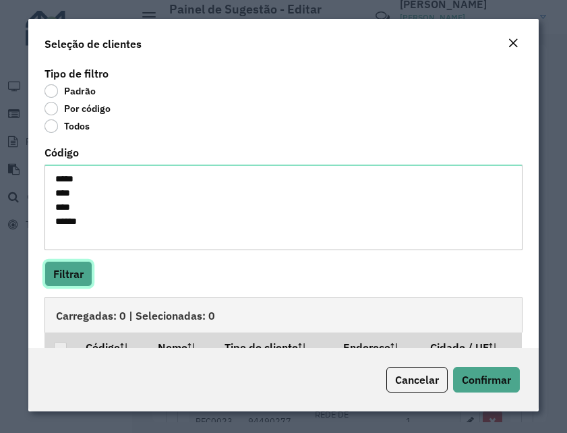
click at [76, 272] on button "Filtrar" at bounding box center [68, 274] width 48 height 26
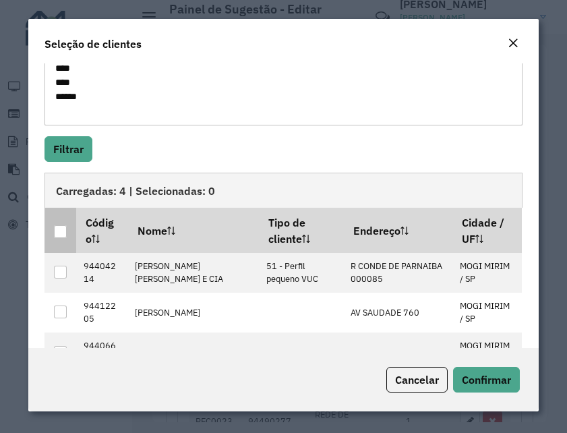
click at [61, 227] on div at bounding box center [60, 231] width 13 height 13
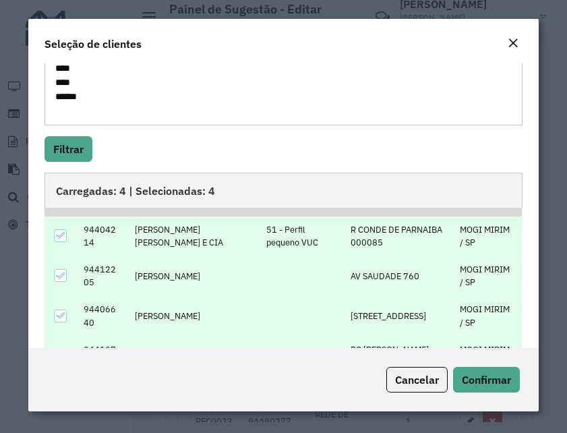
scroll to position [169, 0]
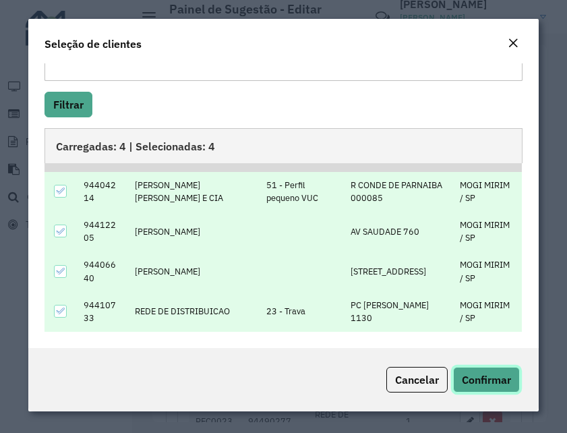
click at [483, 378] on span "Confirmar" at bounding box center [486, 379] width 49 height 13
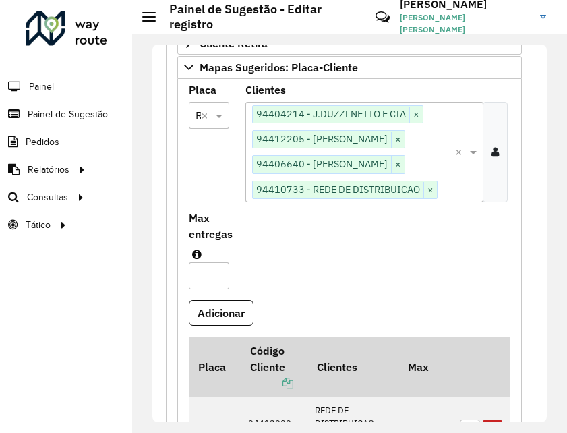
click at [202, 283] on input "Max entregas" at bounding box center [209, 275] width 40 height 27
type input "*"
click at [211, 323] on button "Adicionar" at bounding box center [221, 313] width 65 height 26
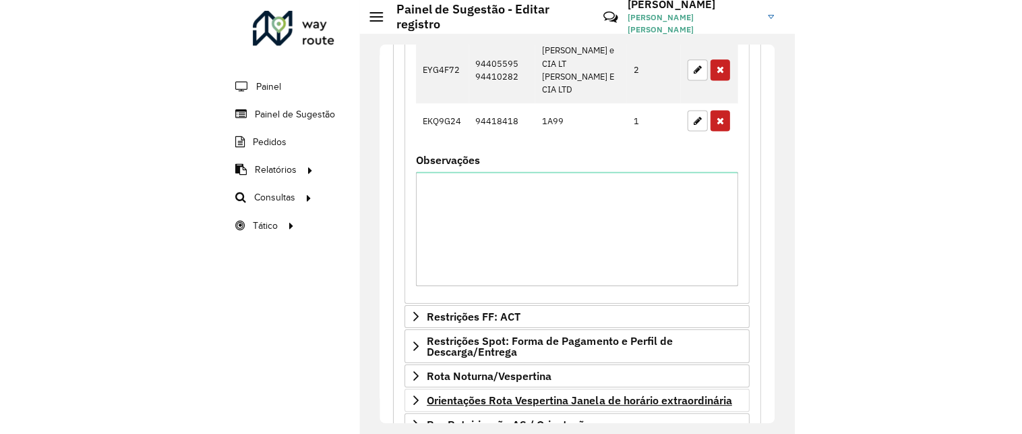
scroll to position [2060, 0]
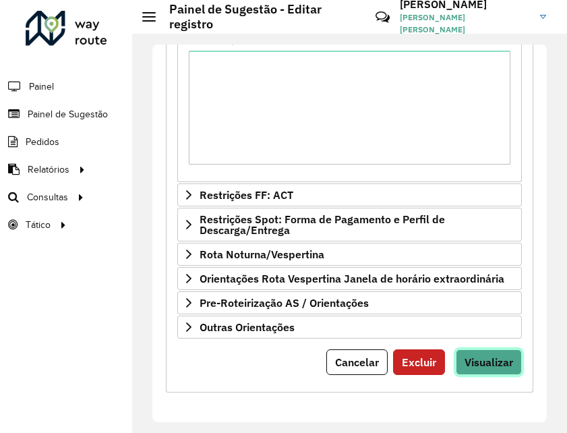
click at [483, 355] on span "Visualizar" at bounding box center [489, 361] width 49 height 13
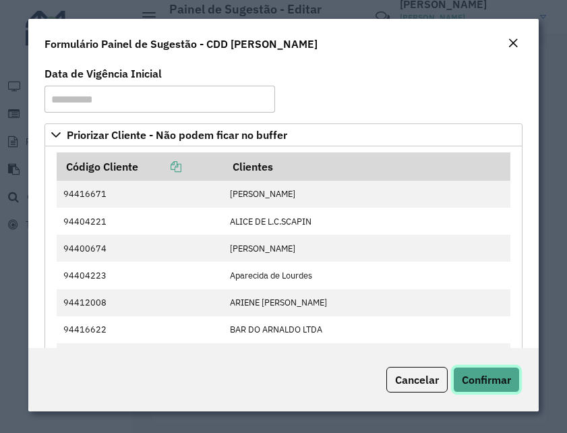
click at [483, 370] on button "Confirmar" at bounding box center [486, 380] width 67 height 26
